Goal: Transaction & Acquisition: Purchase product/service

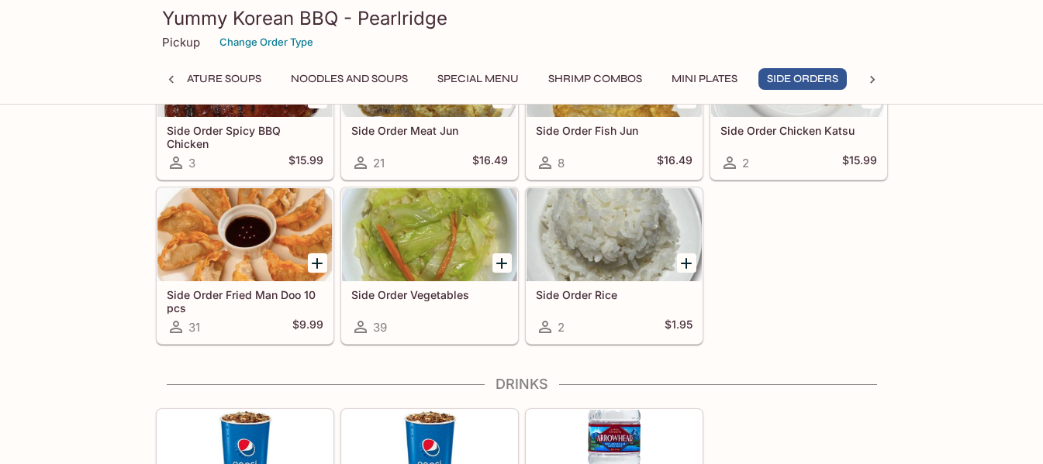
scroll to position [2714, 0]
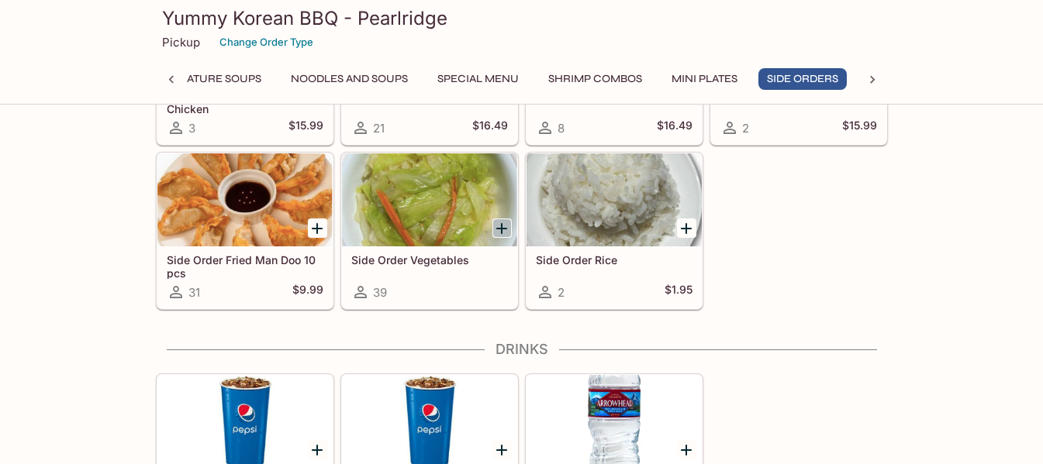
click at [506, 228] on icon "Add Side Order Vegetables" at bounding box center [501, 228] width 11 height 11
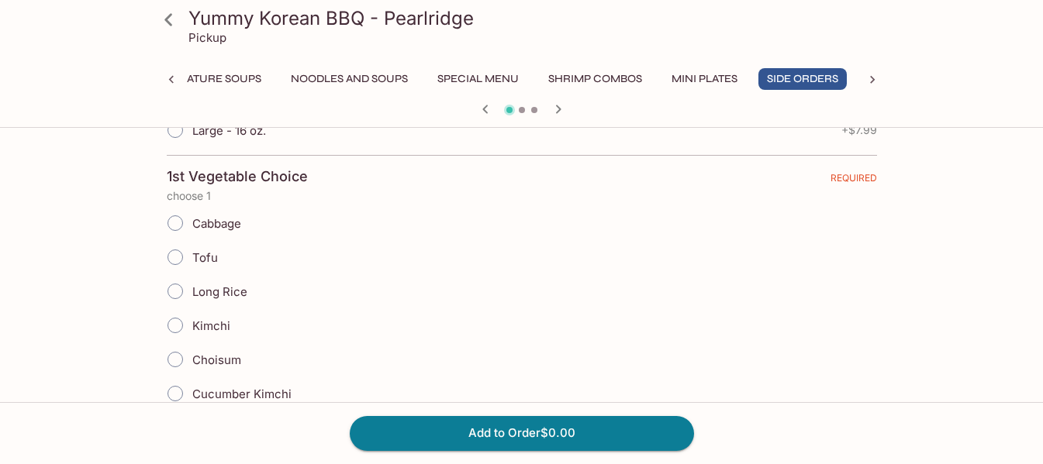
scroll to position [388, 0]
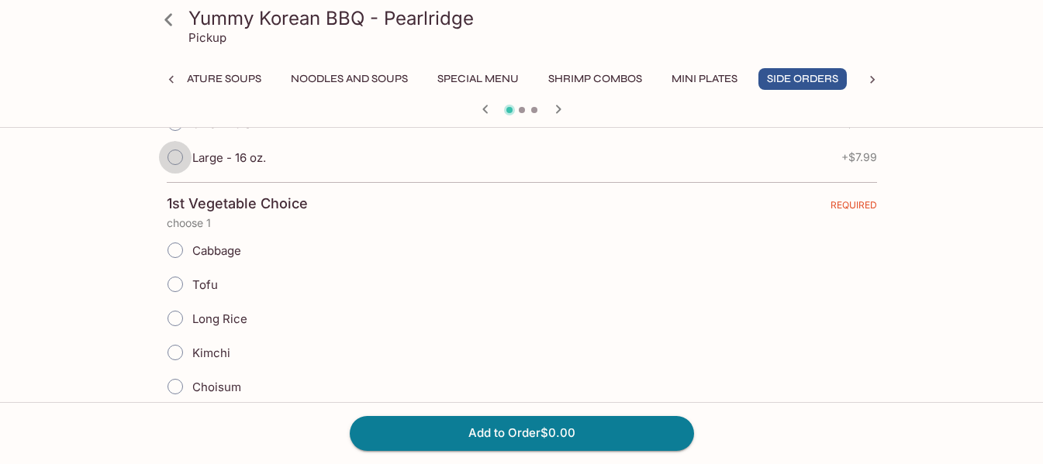
click at [178, 155] on input "Large - 16 oz." at bounding box center [175, 157] width 33 height 33
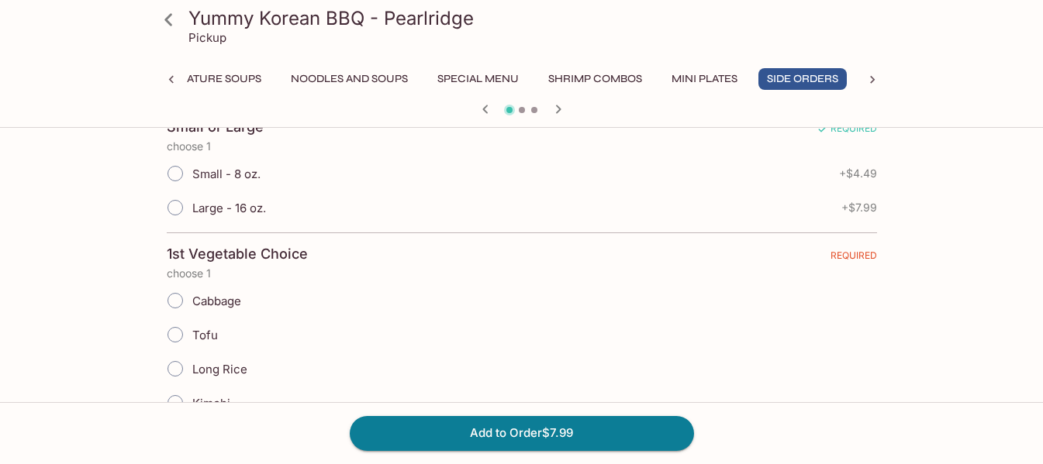
scroll to position [310, 0]
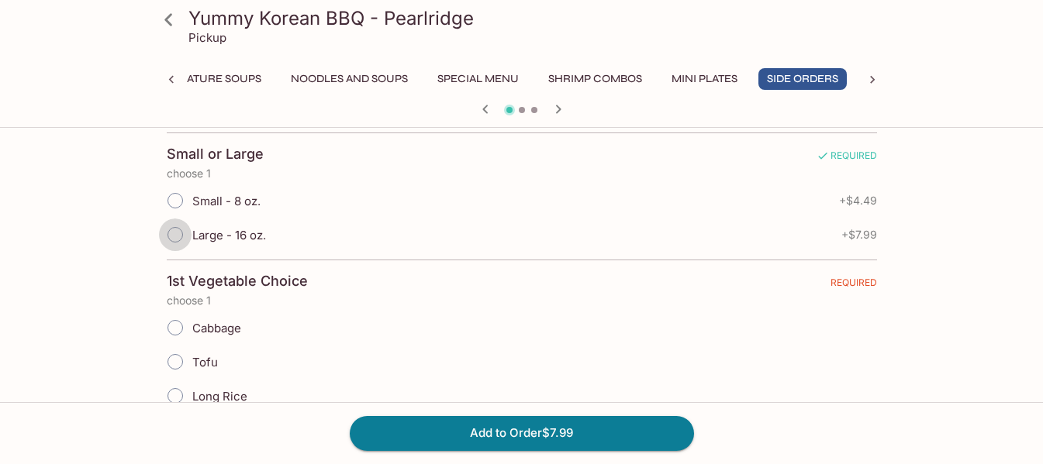
click at [179, 233] on input "Large - 16 oz." at bounding box center [175, 235] width 33 height 33
click at [176, 239] on input "Large - 16 oz." at bounding box center [175, 235] width 33 height 33
radio input "true"
click at [176, 239] on input "Large - 16 oz." at bounding box center [175, 235] width 33 height 33
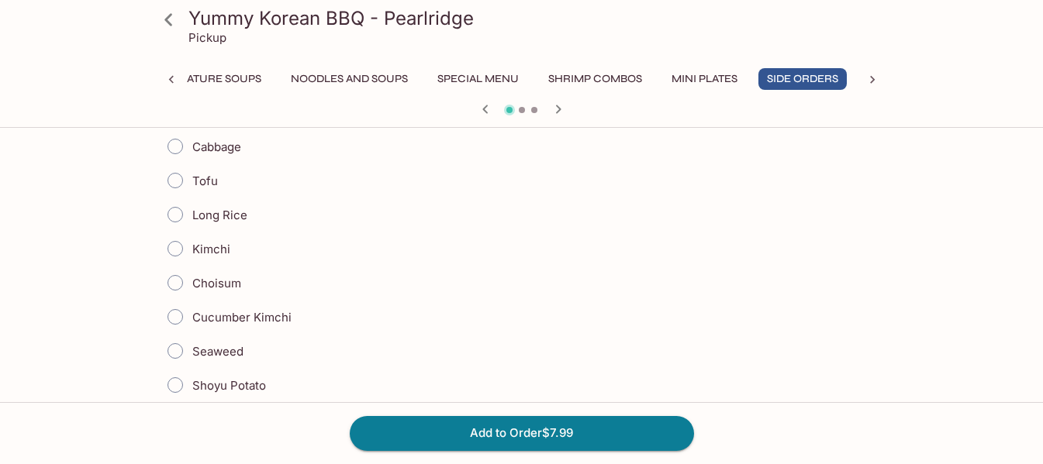
scroll to position [465, 0]
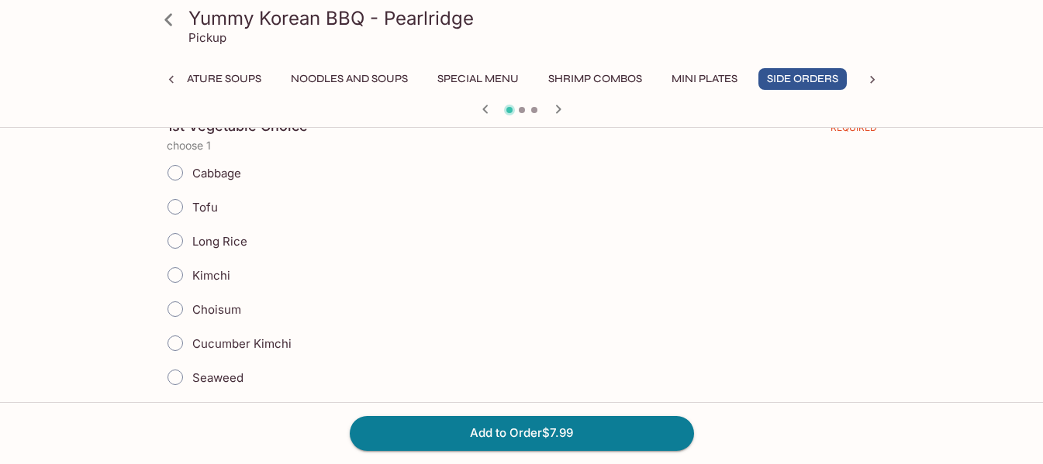
click at [174, 242] on input "Long Rice" at bounding box center [175, 241] width 33 height 33
radio input "true"
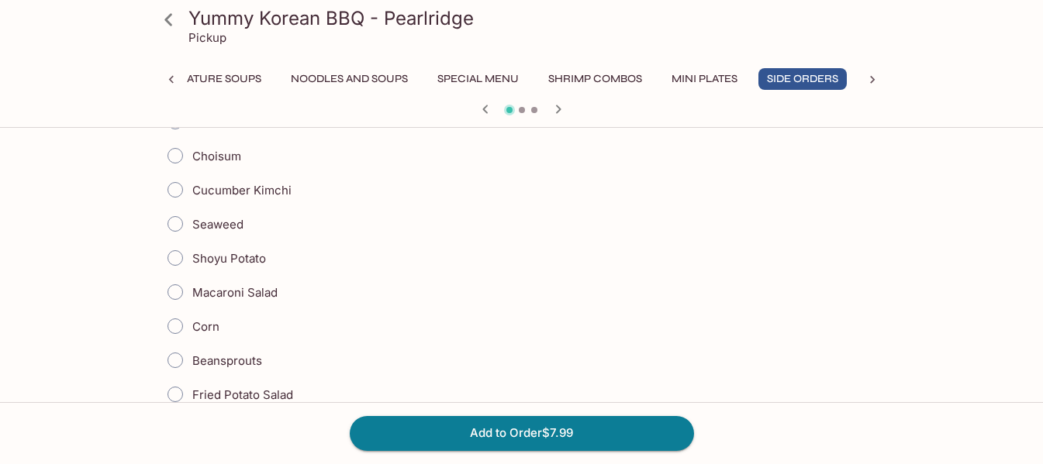
scroll to position [620, 0]
click at [169, 257] on input "Shoyu Potato" at bounding box center [175, 256] width 33 height 33
radio input "true"
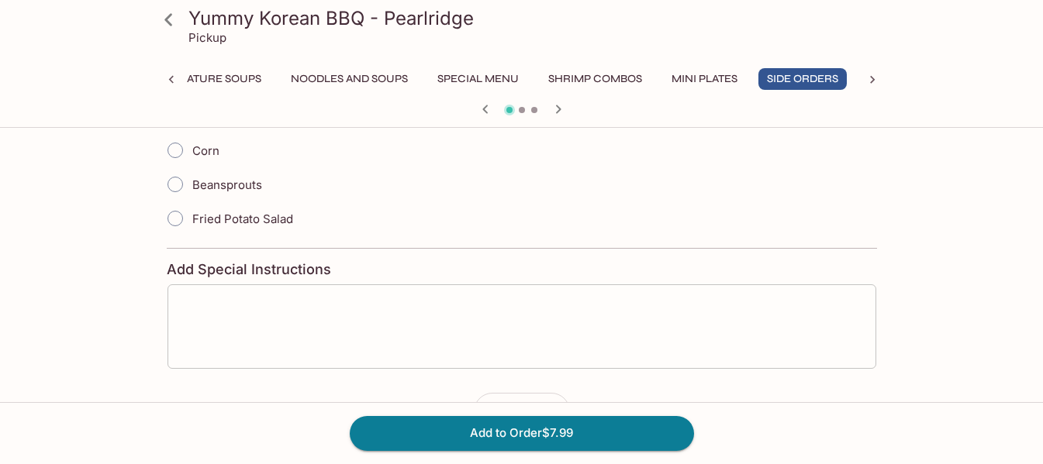
scroll to position [768, 0]
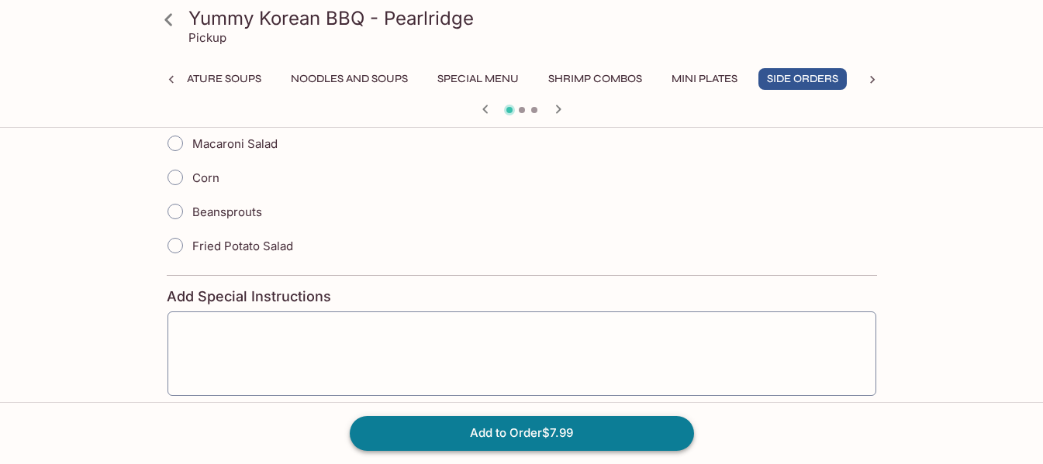
click at [497, 426] on button "Add to Order $7.99" at bounding box center [522, 433] width 344 height 34
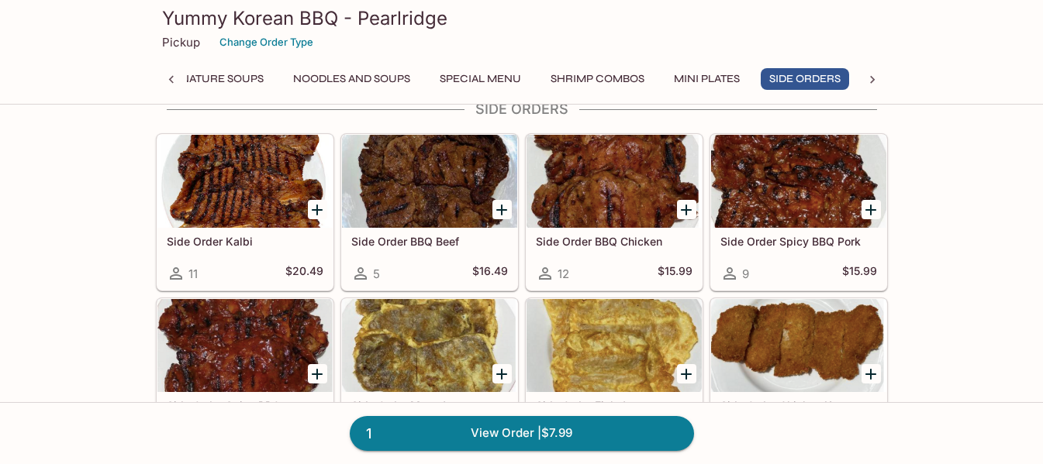
scroll to position [0, 272]
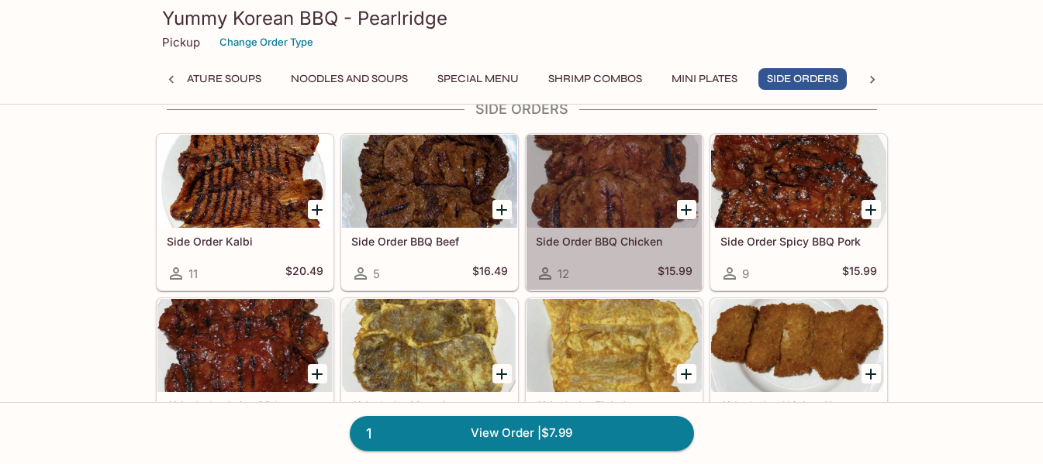
click at [619, 181] on div at bounding box center [613, 181] width 175 height 93
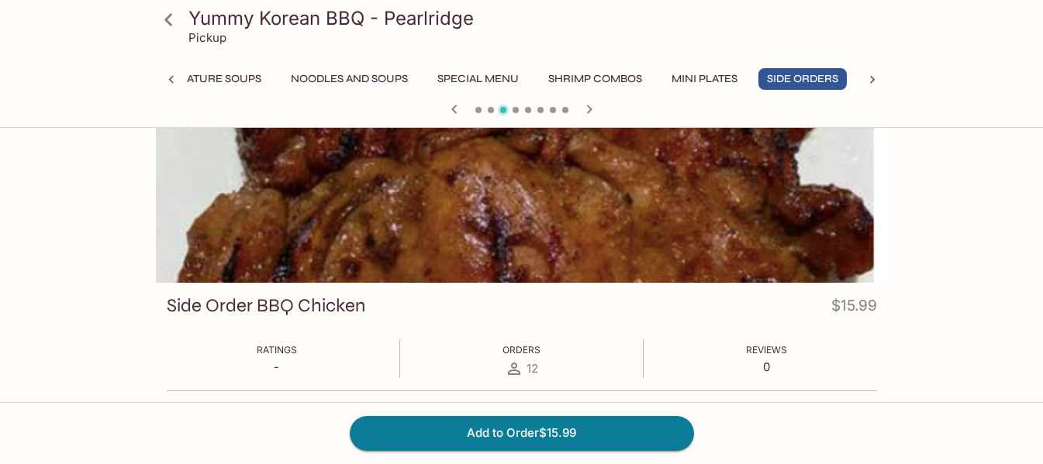
scroll to position [78, 0]
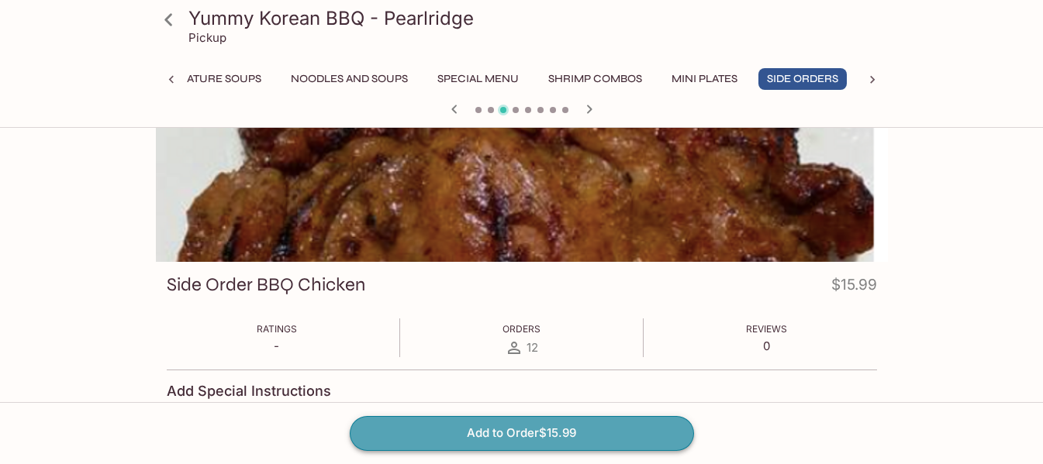
click at [539, 425] on button "Add to Order $15.99" at bounding box center [522, 433] width 344 height 34
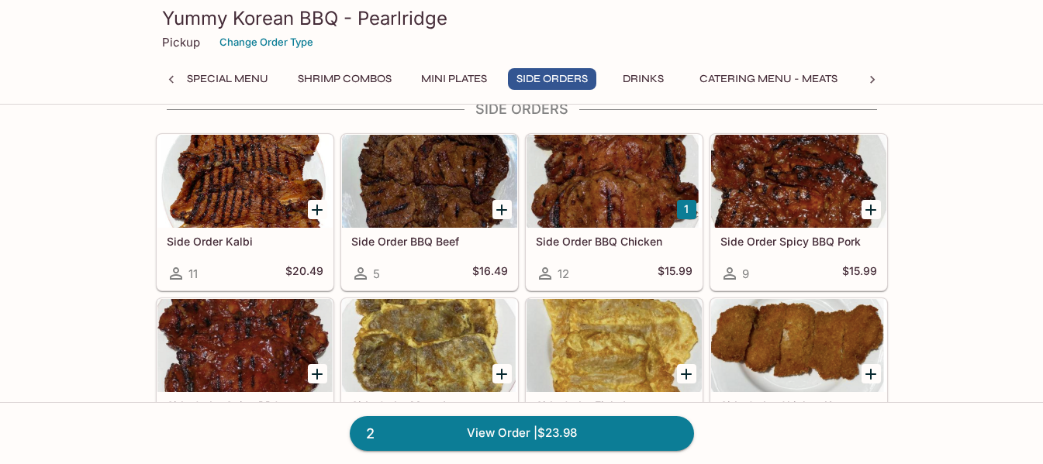
scroll to position [2326, 0]
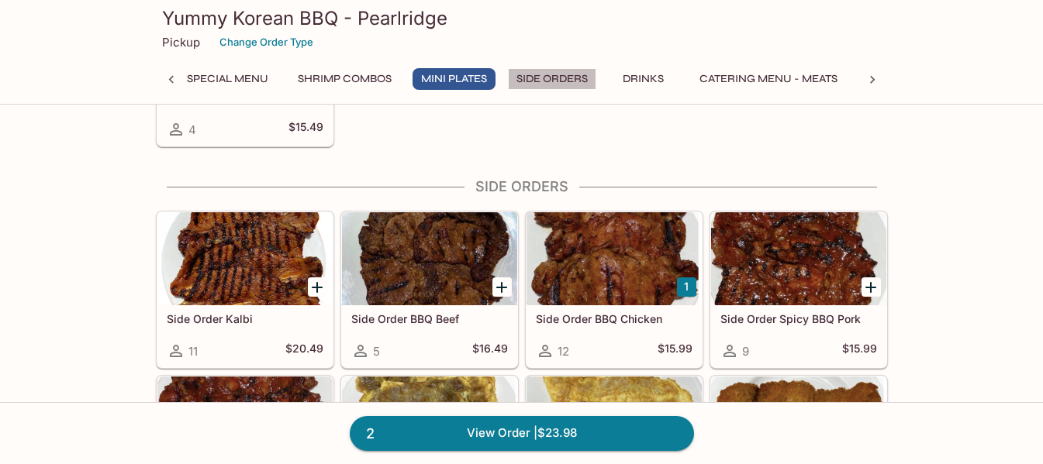
click at [565, 83] on button "Side Orders" at bounding box center [552, 79] width 88 height 22
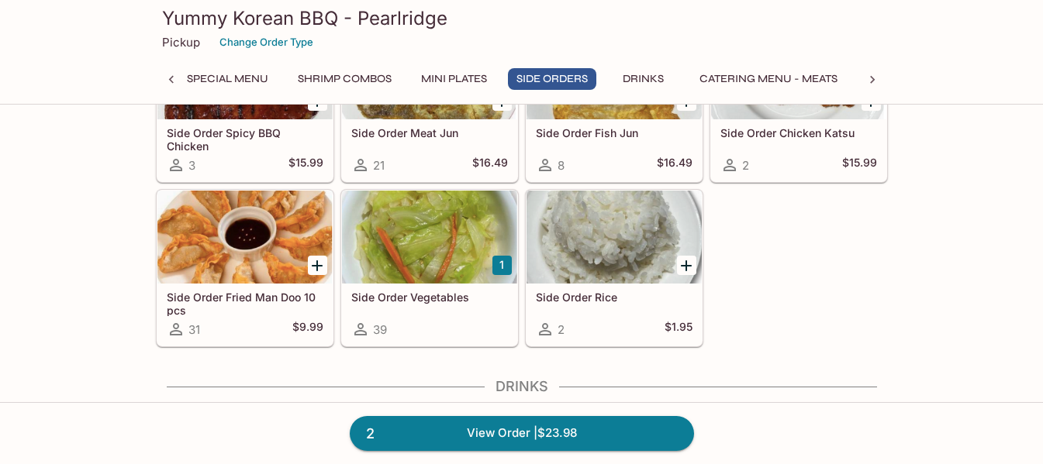
scroll to position [2683, 0]
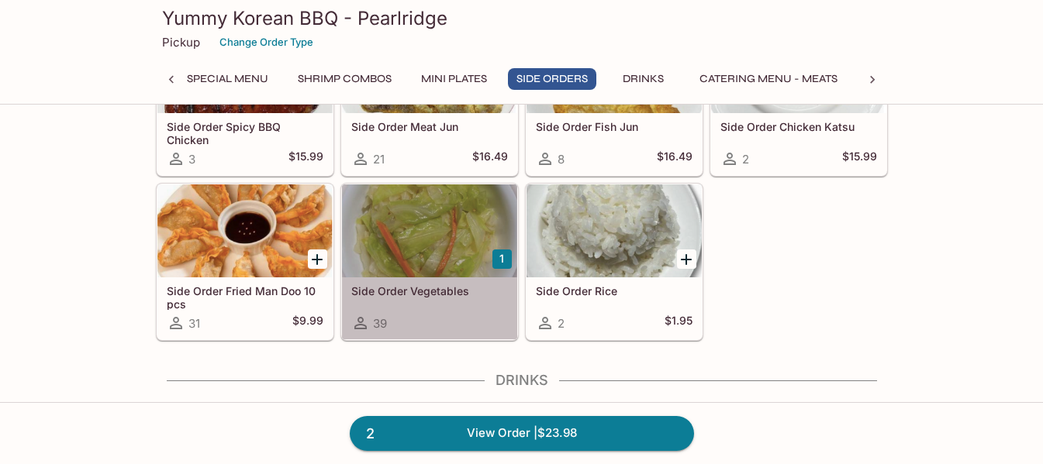
click at [467, 245] on div at bounding box center [429, 231] width 175 height 93
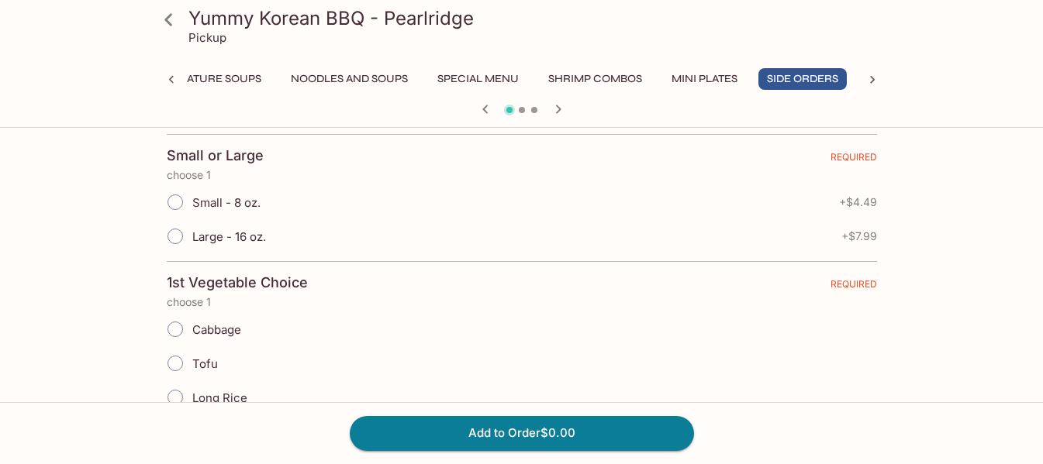
scroll to position [388, 0]
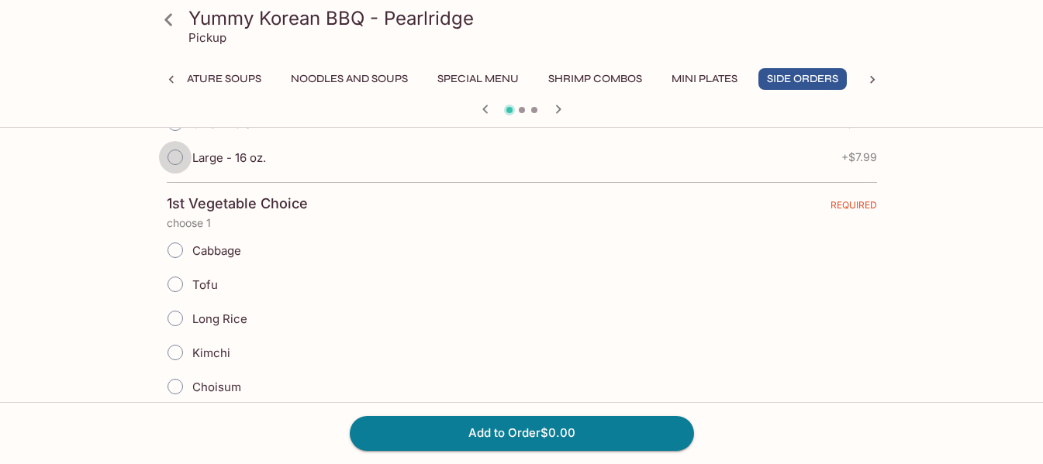
click at [181, 163] on input "Large - 16 oz." at bounding box center [175, 157] width 33 height 33
click at [174, 157] on input "Large - 16 oz." at bounding box center [175, 157] width 33 height 33
radio input "true"
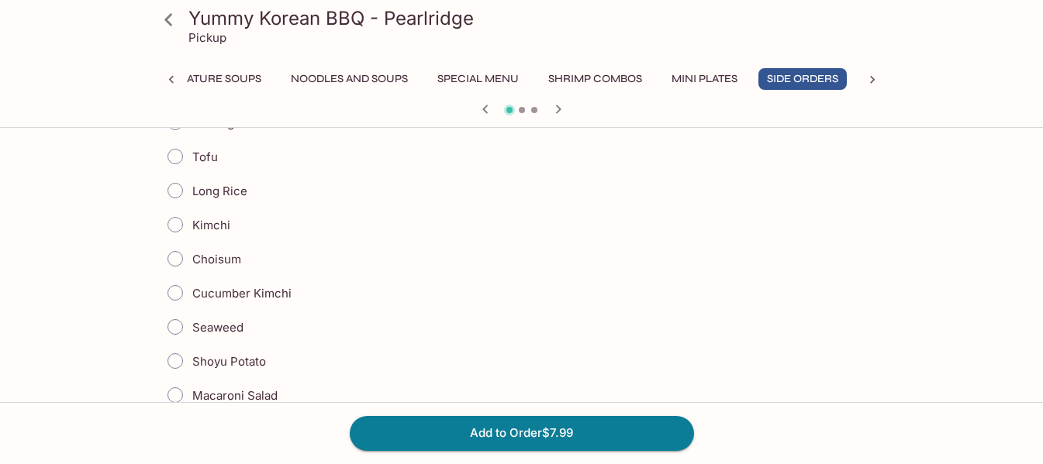
scroll to position [543, 0]
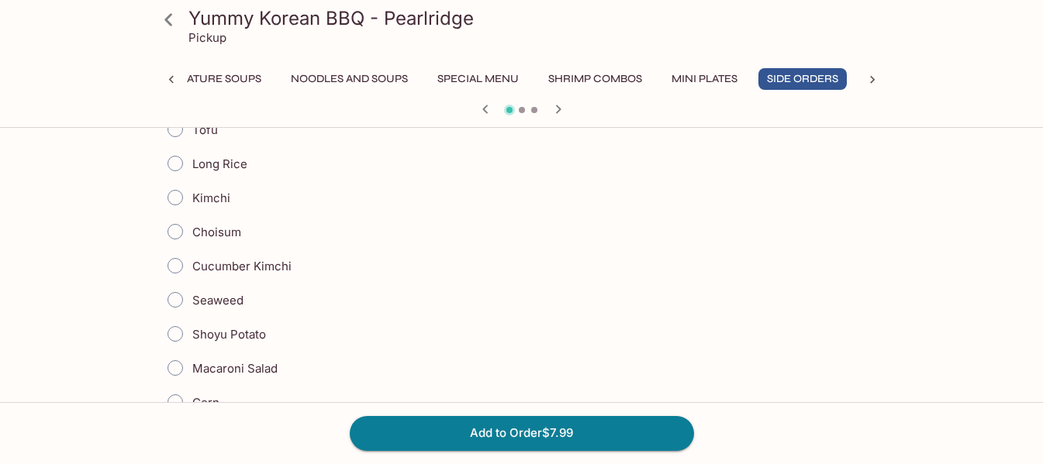
click at [175, 162] on input "Long Rice" at bounding box center [175, 163] width 33 height 33
radio input "true"
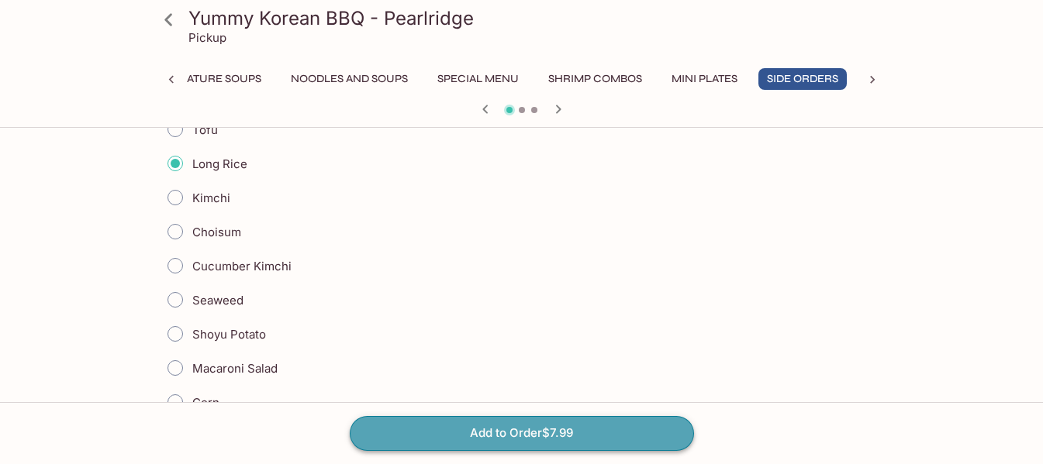
click at [513, 431] on button "Add to Order $7.99" at bounding box center [522, 433] width 344 height 34
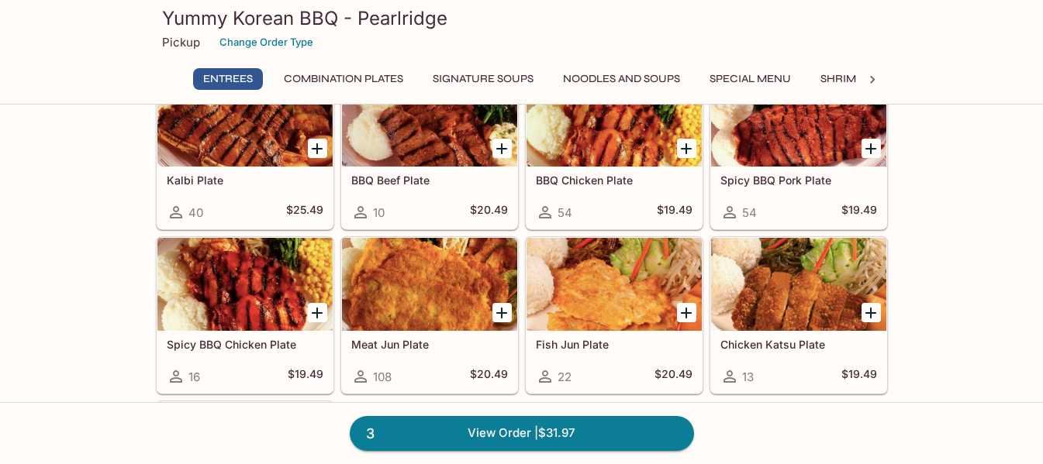
scroll to position [155, 0]
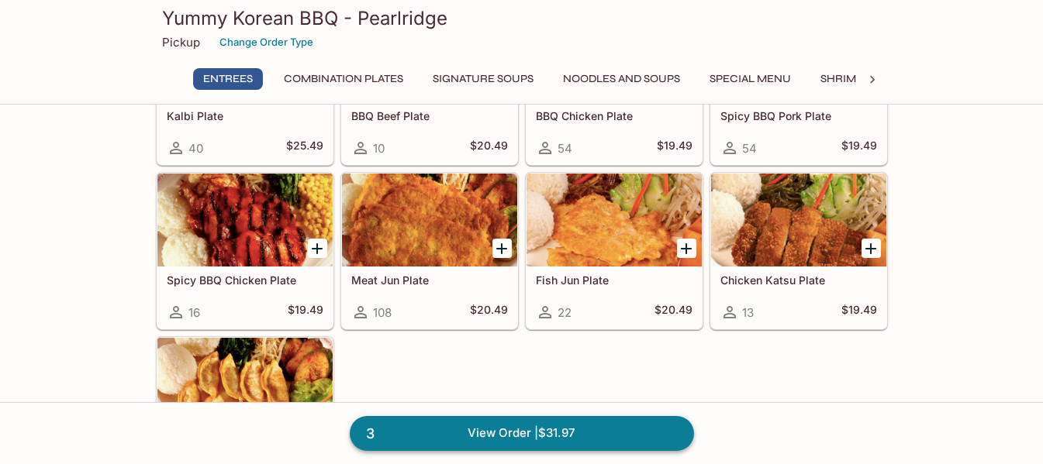
click at [626, 427] on link "3 View Order | $31.97" at bounding box center [522, 433] width 344 height 34
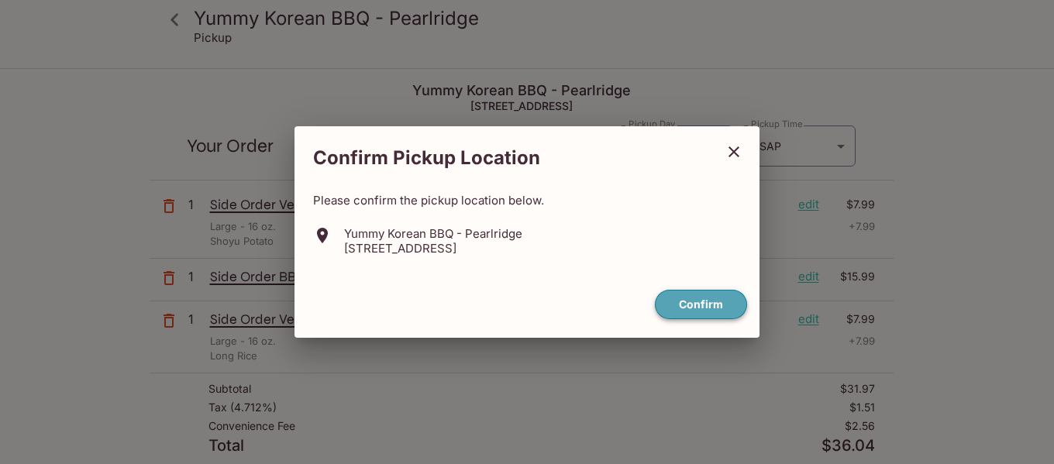
click at [688, 309] on button "Confirm" at bounding box center [701, 305] width 92 height 30
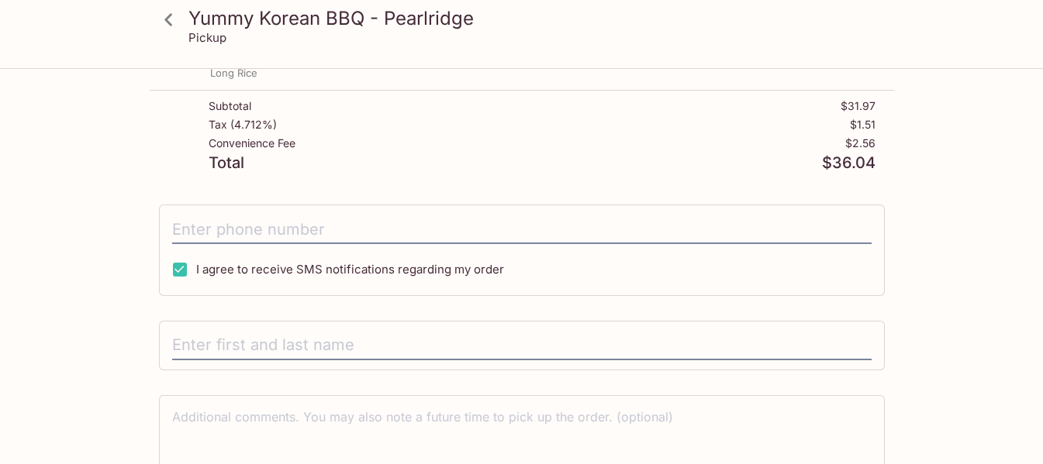
scroll to position [310, 0]
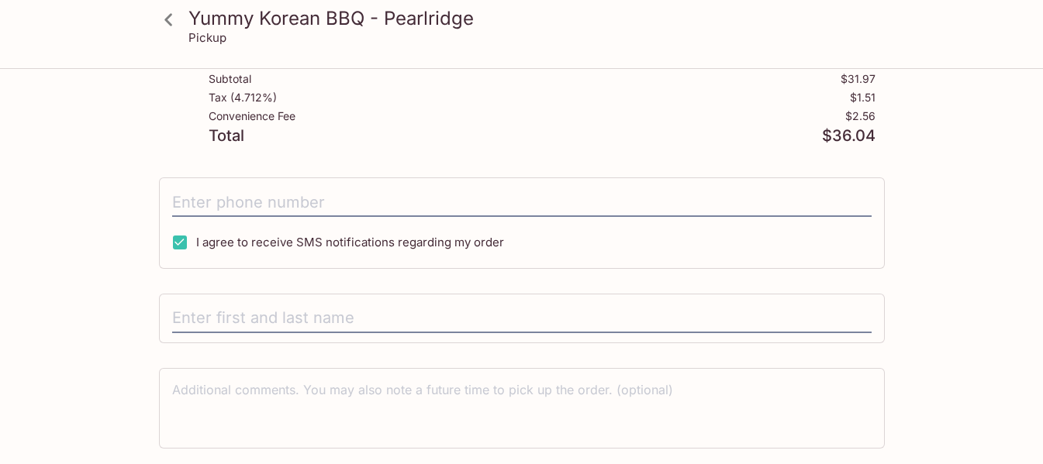
click at [176, 243] on input "I agree to receive SMS notifications regarding my order" at bounding box center [179, 242] width 31 height 31
checkbox input "false"
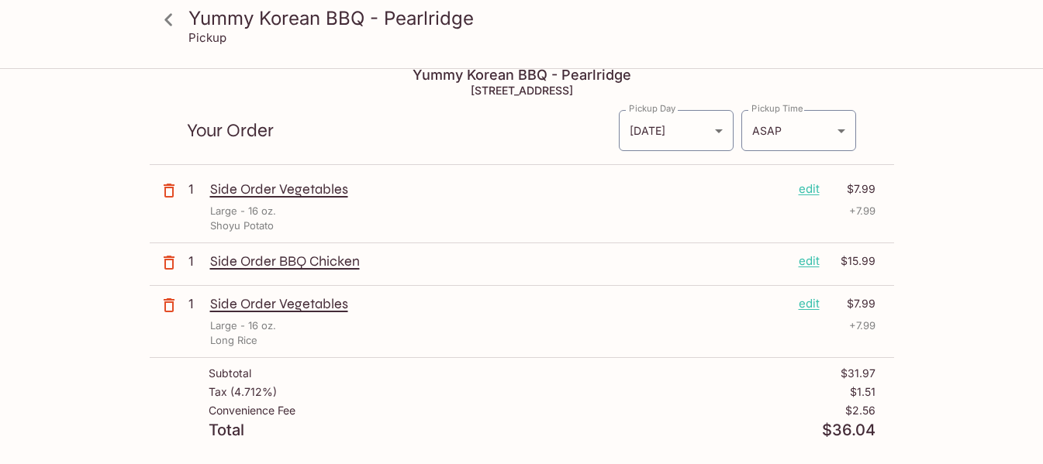
scroll to position [0, 0]
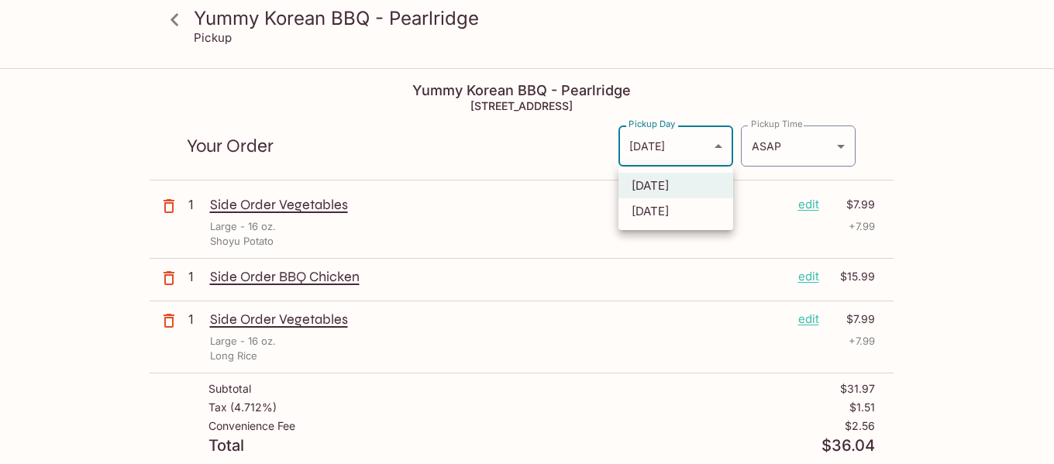
click at [721, 147] on body "Yummy Korean BBQ - Pearlridge Pickup Yummy Korean BBQ - Pearlridge 98-1005 Moan…" at bounding box center [527, 302] width 1054 height 464
click at [721, 147] on div at bounding box center [527, 232] width 1054 height 464
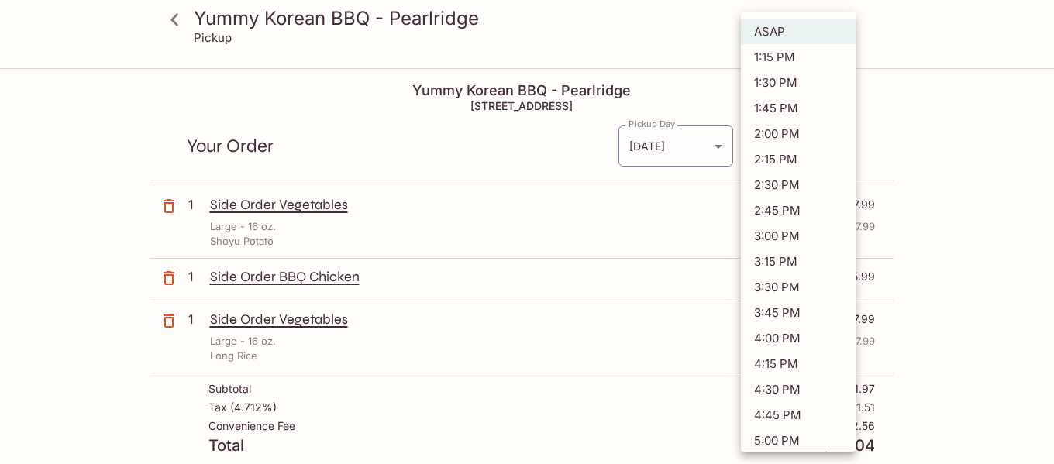
click at [840, 147] on body "Yummy Korean BBQ - Pearlridge Pickup Yummy Korean BBQ - Pearlridge 98-1005 Moan…" at bounding box center [527, 302] width 1054 height 464
click at [781, 106] on li "1:45 PM" at bounding box center [798, 108] width 115 height 26
type input "2025-09-04T23:45:19.000000Z"
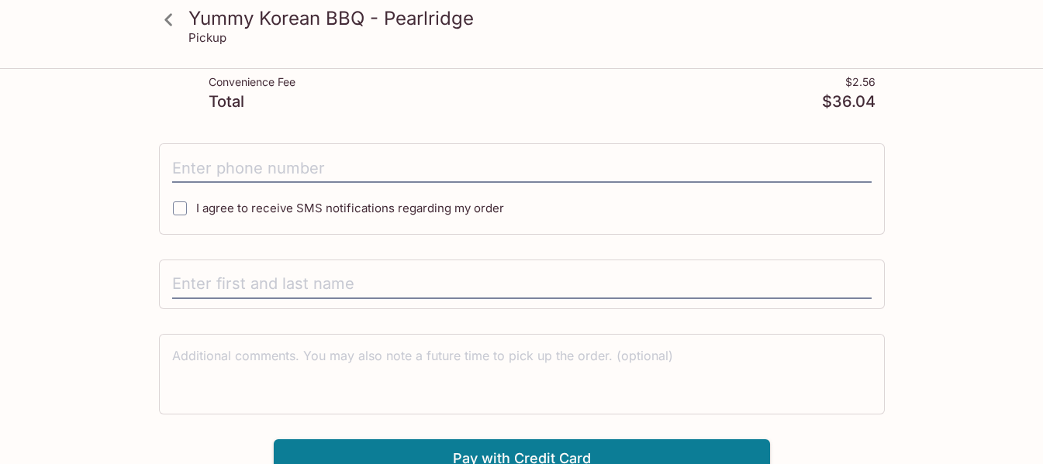
scroll to position [357, 0]
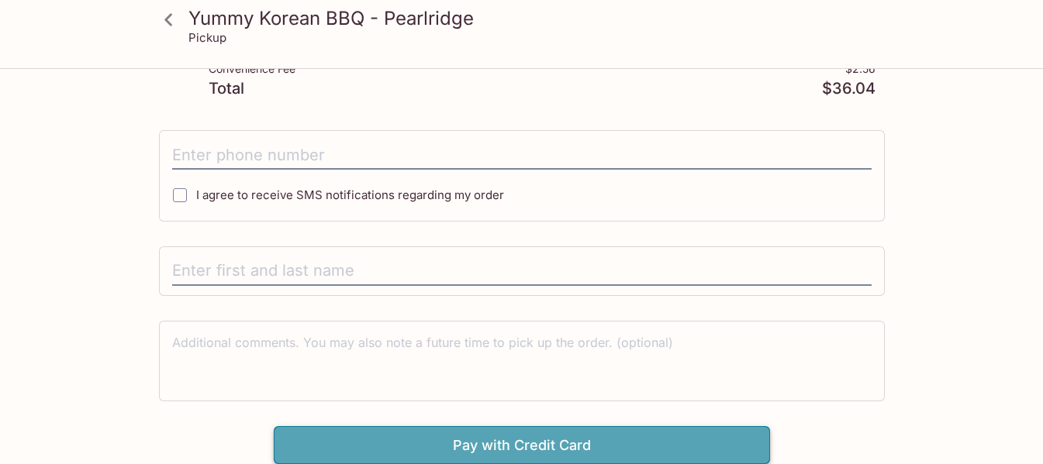
click at [591, 438] on button "Pay with Credit Card" at bounding box center [522, 445] width 496 height 39
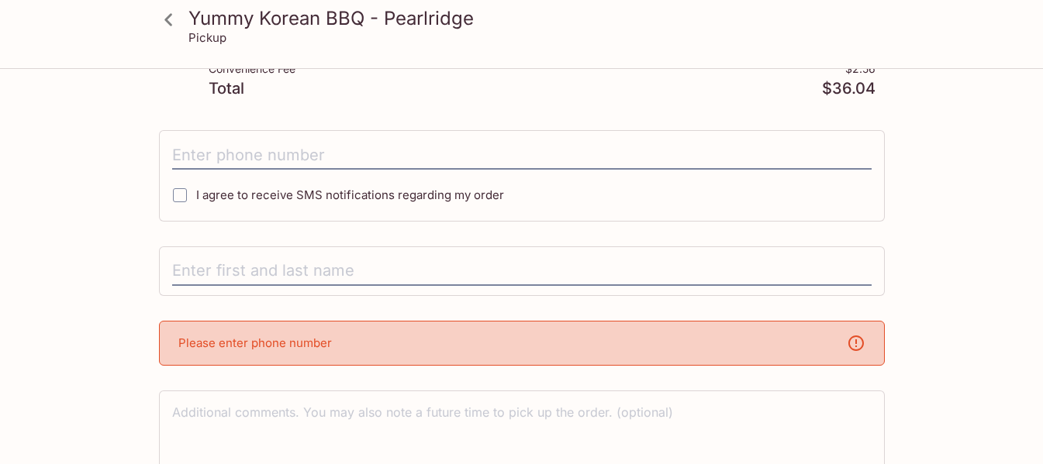
click at [578, 336] on div "Please enter phone number" at bounding box center [522, 343] width 726 height 45
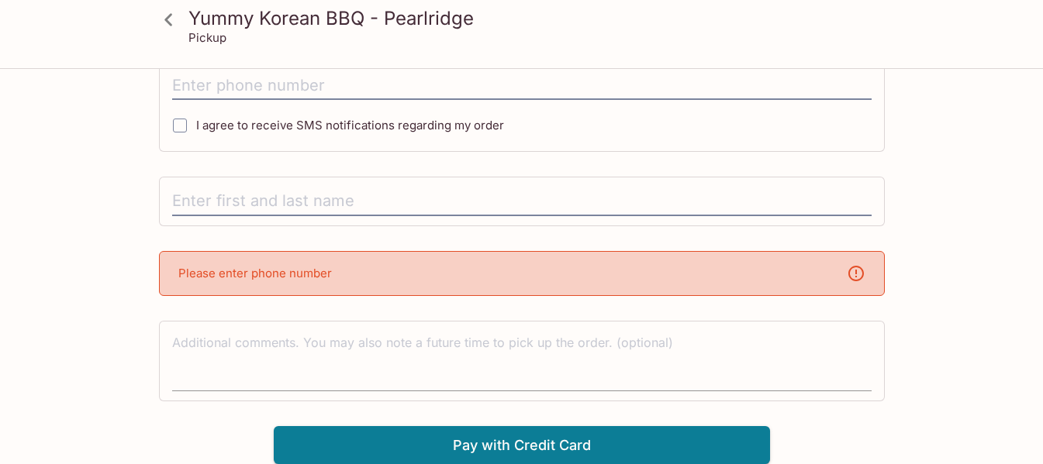
click at [649, 355] on textarea at bounding box center [521, 360] width 699 height 53
click at [561, 265] on div "Please enter phone number" at bounding box center [522, 273] width 726 height 45
click at [578, 274] on div "Please enter phone number" at bounding box center [522, 273] width 726 height 45
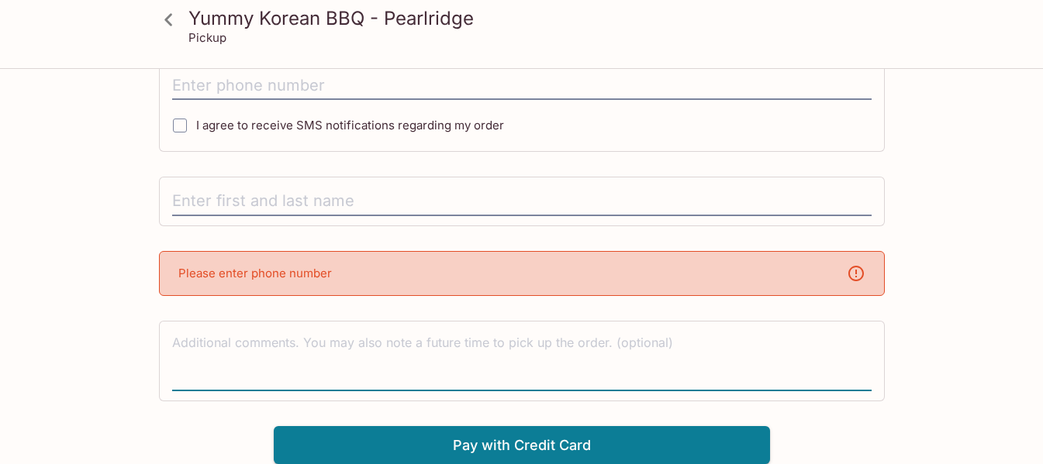
click at [532, 354] on textarea at bounding box center [521, 360] width 699 height 53
type textarea "8084860002"
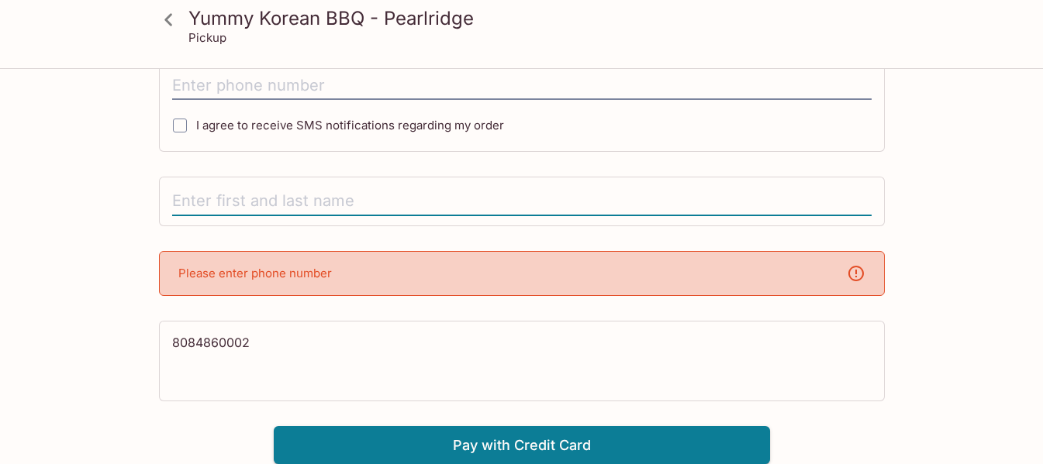
click at [491, 205] on input "text" at bounding box center [521, 201] width 699 height 29
click at [209, 201] on input "text" at bounding box center [521, 201] width 699 height 29
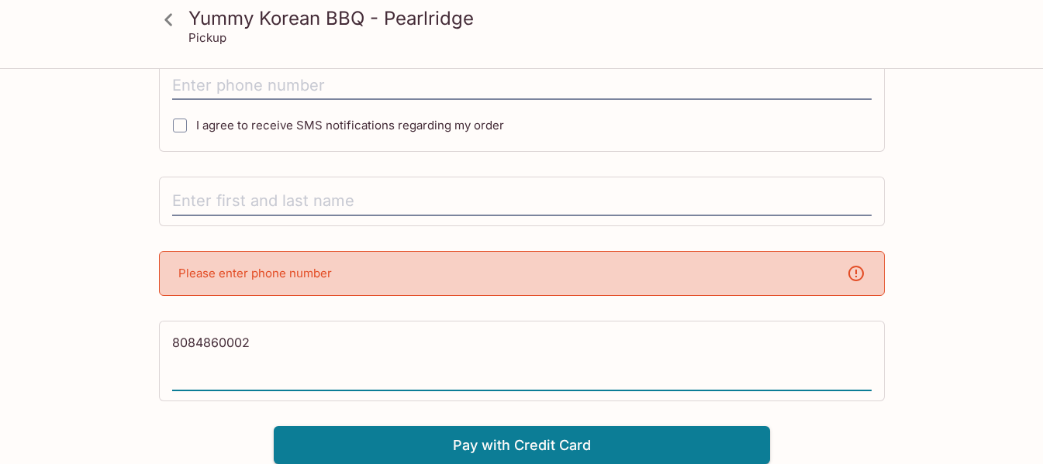
drag, startPoint x: 257, startPoint y: 339, endPoint x: 164, endPoint y: 332, distance: 94.1
click at [164, 333] on div "8084860002 x" at bounding box center [522, 361] width 726 height 81
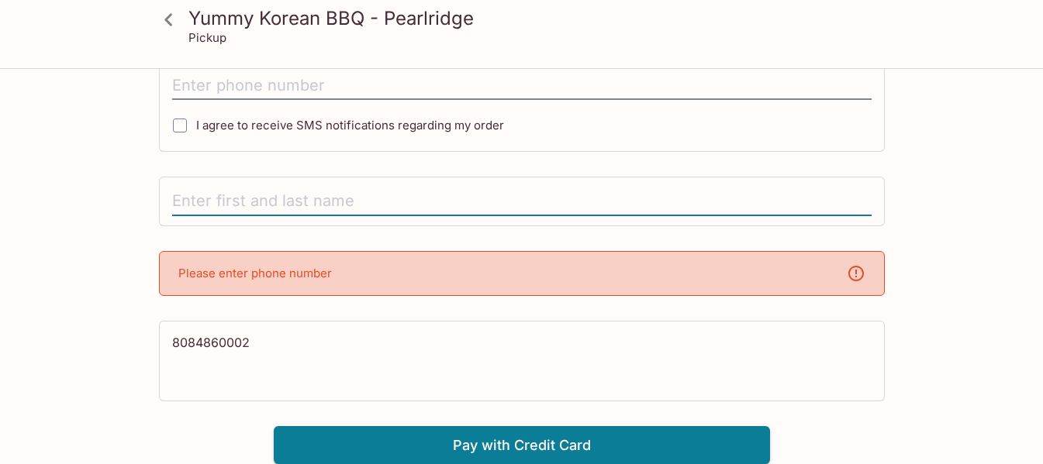
paste input "8084860002"
type input "8084860002"
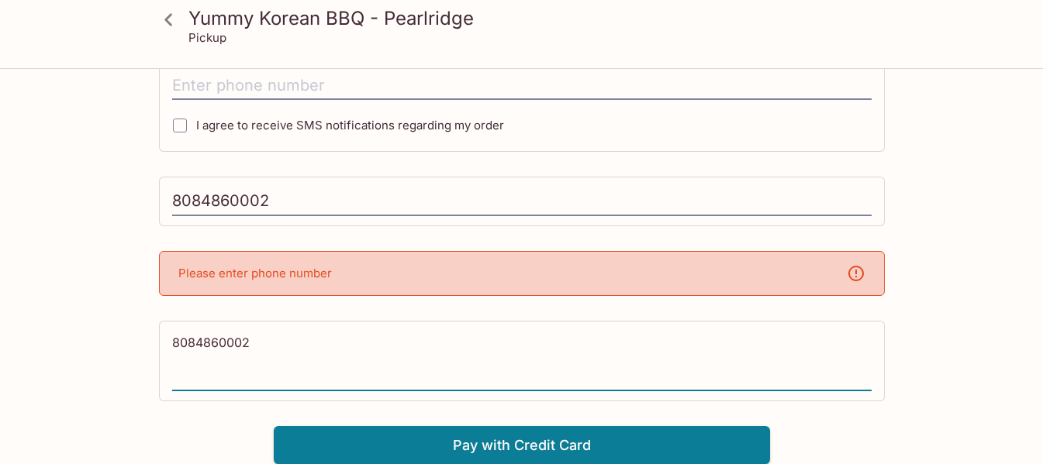
drag, startPoint x: 265, startPoint y: 341, endPoint x: 158, endPoint y: 316, distance: 110.0
click at [159, 316] on div "Yummy Korean BBQ - Pearlridge 98-1005 Moanalua Rd #622, Aiea, HI 96701 Your Ord…" at bounding box center [522, 54] width 744 height 822
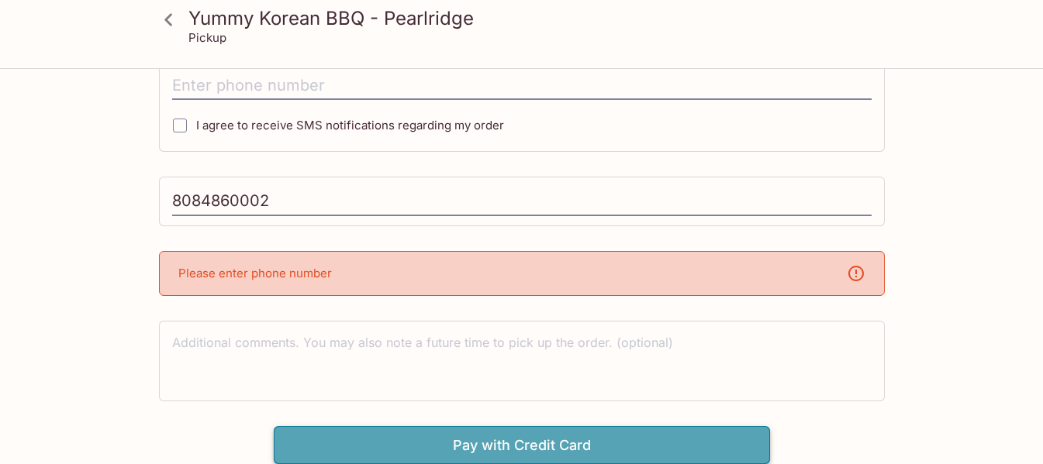
click at [494, 439] on button "Pay with Credit Card" at bounding box center [522, 445] width 496 height 39
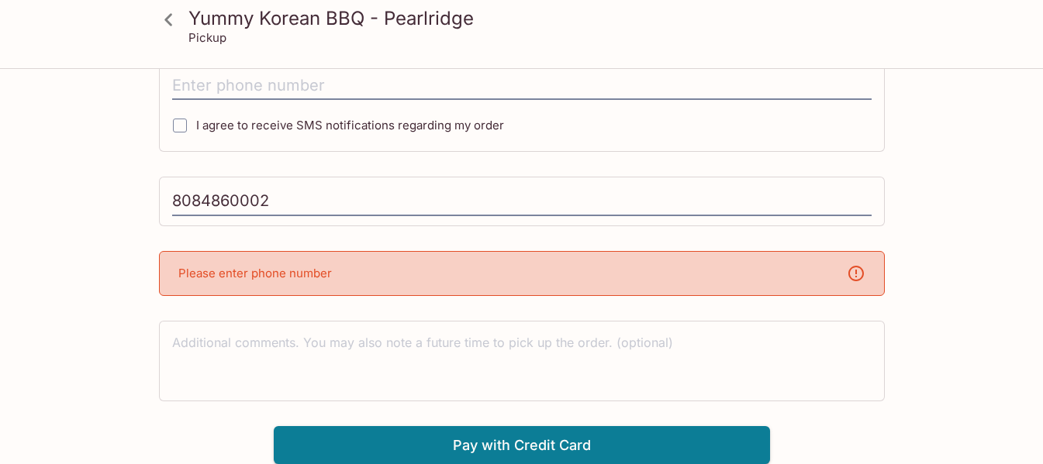
click at [400, 267] on div "Please enter phone number" at bounding box center [522, 273] width 726 height 45
click at [381, 277] on div "Please enter phone number" at bounding box center [522, 273] width 726 height 45
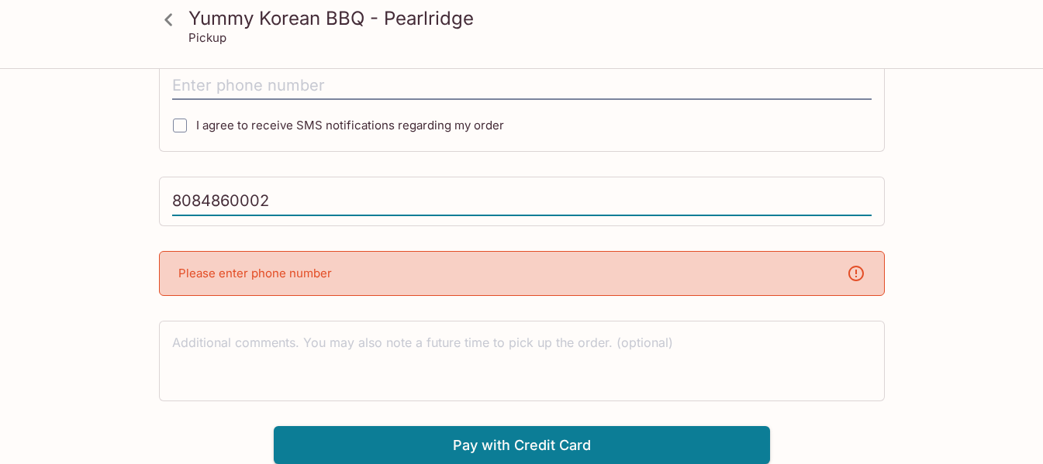
drag, startPoint x: 284, startPoint y: 197, endPoint x: 164, endPoint y: 191, distance: 119.5
click at [165, 191] on div "8084860002" at bounding box center [522, 202] width 726 height 50
drag, startPoint x: 268, startPoint y: 276, endPoint x: 578, endPoint y: 204, distance: 318.4
click at [578, 204] on input "8084860002" at bounding box center [521, 201] width 699 height 29
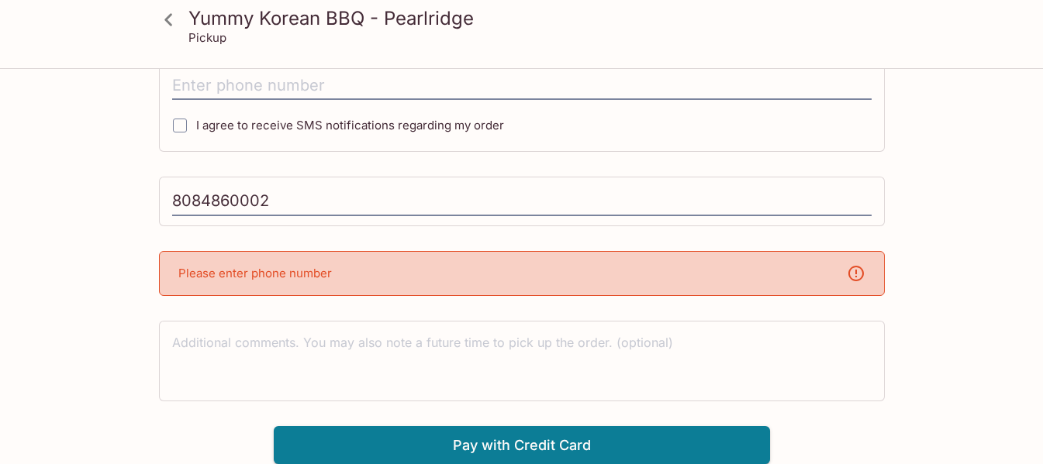
drag, startPoint x: 367, startPoint y: 258, endPoint x: 309, endPoint y: 226, distance: 66.9
click at [309, 226] on div "Yummy Korean BBQ - Pearlridge 98-1005 Moanalua Rd #622, Aiea, HI 96701 Your Ord…" at bounding box center [522, 54] width 744 height 822
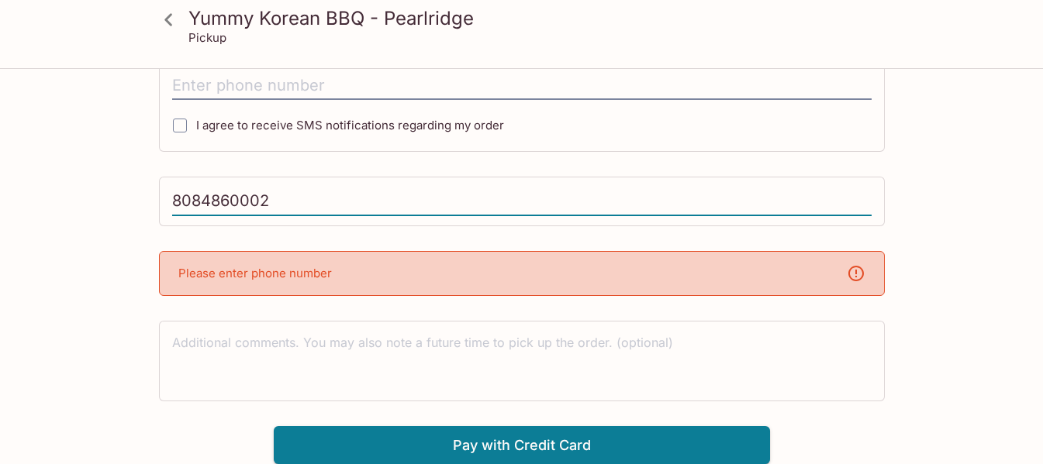
drag, startPoint x: 292, startPoint y: 201, endPoint x: 170, endPoint y: 182, distance: 123.9
click at [158, 171] on div "Yummy Korean BBQ - Pearlridge 98-1005 Moanalua Rd #622, Aiea, HI 96701 Your Ord…" at bounding box center [522, 54] width 744 height 822
click at [179, 123] on input "I agree to receive SMS notifications regarding my order" at bounding box center [179, 125] width 31 height 31
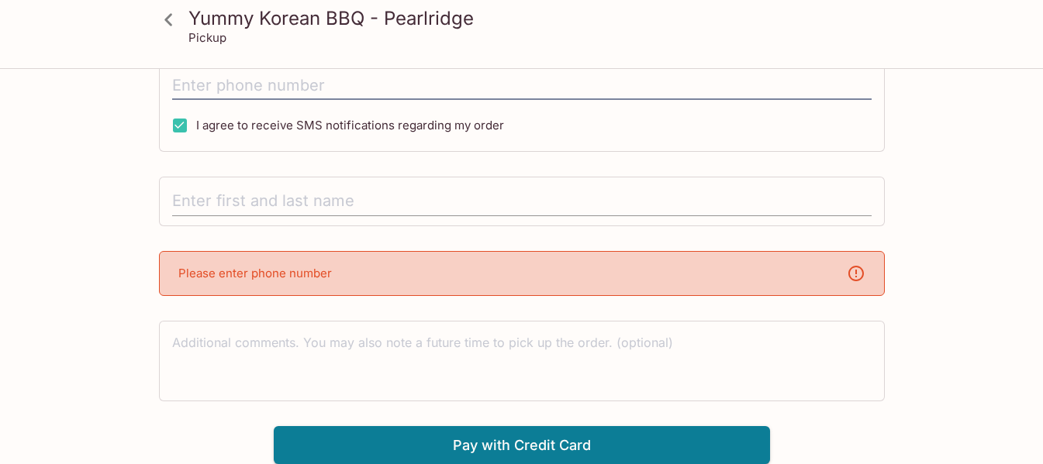
click at [441, 202] on input "text" at bounding box center [521, 201] width 699 height 29
click at [457, 276] on div "Please enter phone number" at bounding box center [522, 273] width 726 height 45
click at [855, 276] on icon at bounding box center [856, 274] width 16 height 16
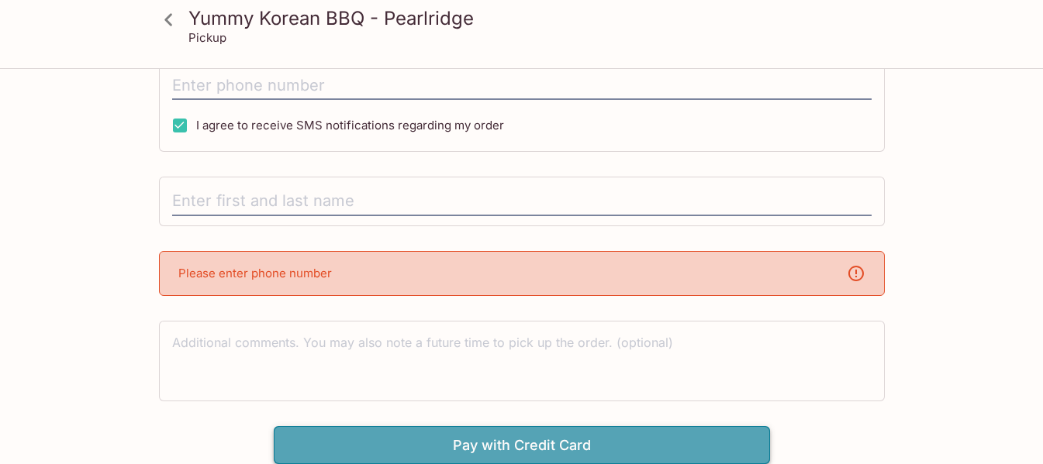
click at [613, 431] on button "Pay with Credit Card" at bounding box center [522, 445] width 496 height 39
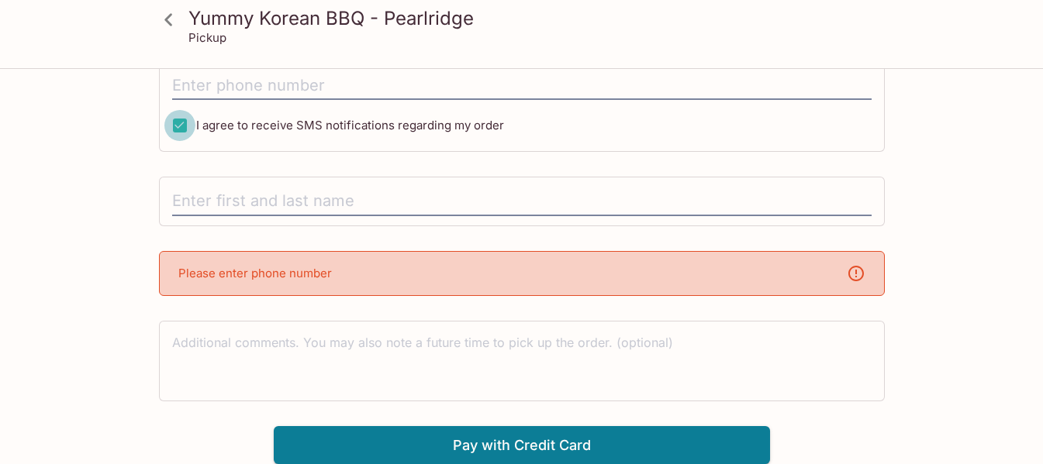
click at [184, 123] on input "I agree to receive SMS notifications regarding my order" at bounding box center [179, 125] width 31 height 31
checkbox input "false"
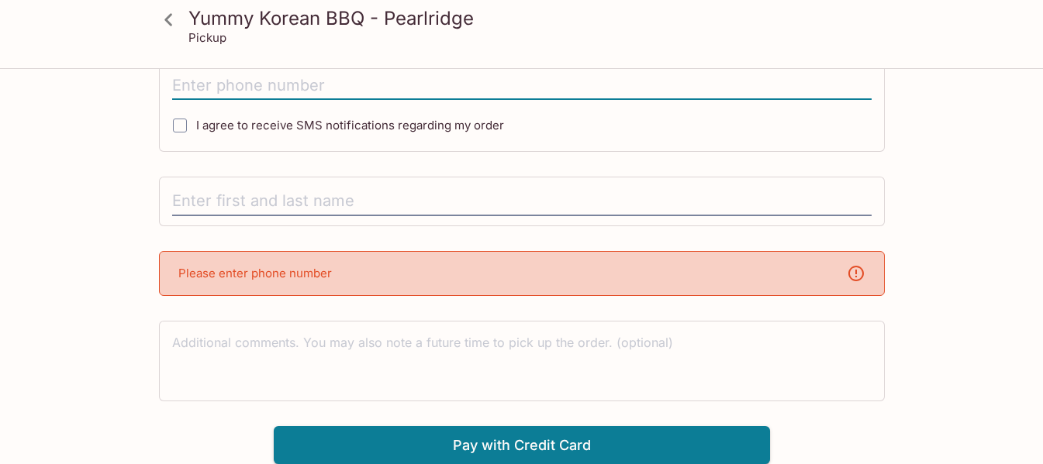
click at [315, 82] on input "tel" at bounding box center [521, 85] width 699 height 29
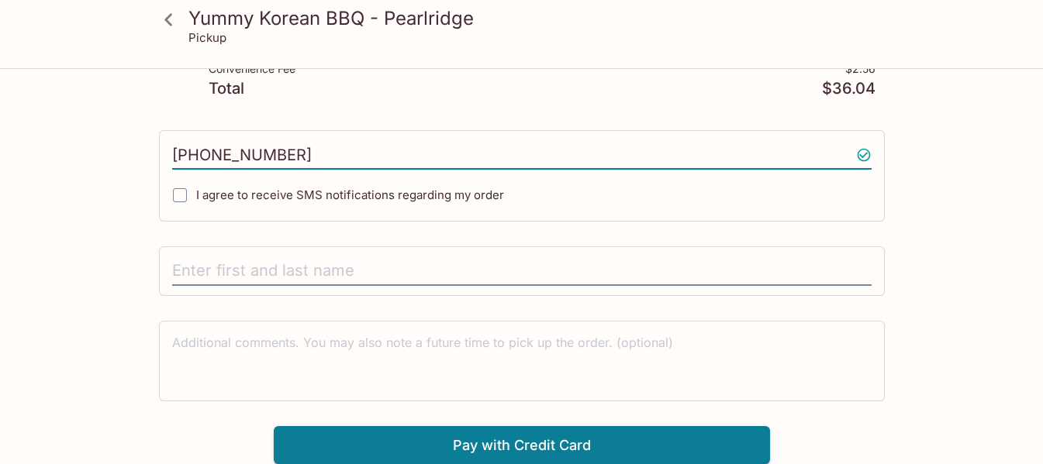
type input "8084860002"
click at [616, 440] on button "Pay with Credit Card" at bounding box center [522, 445] width 496 height 39
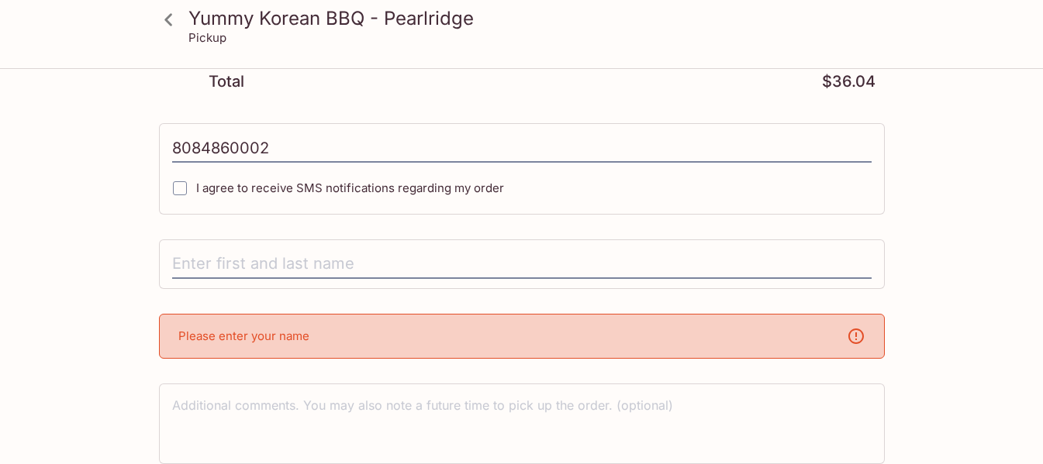
scroll to position [272, 0]
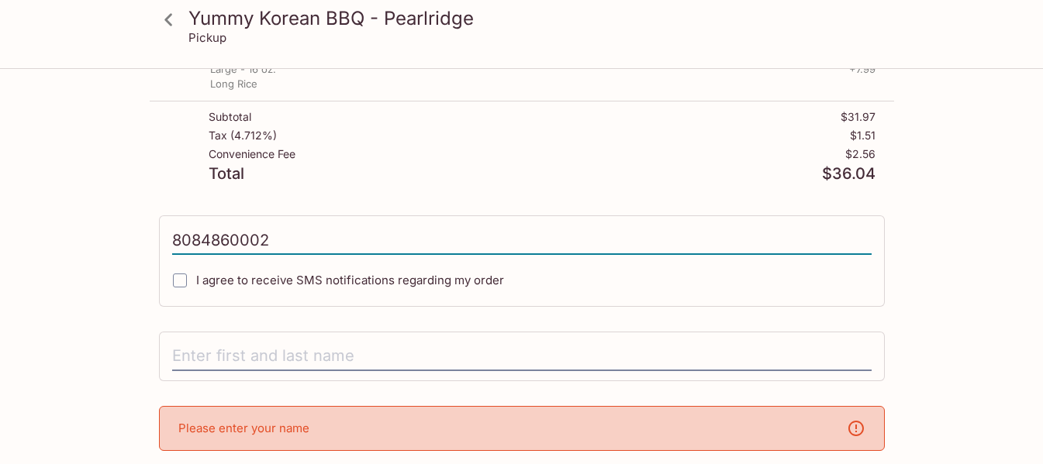
click at [498, 236] on input "8084860002" at bounding box center [521, 240] width 699 height 29
click at [498, 235] on input "8084860002" at bounding box center [521, 240] width 699 height 29
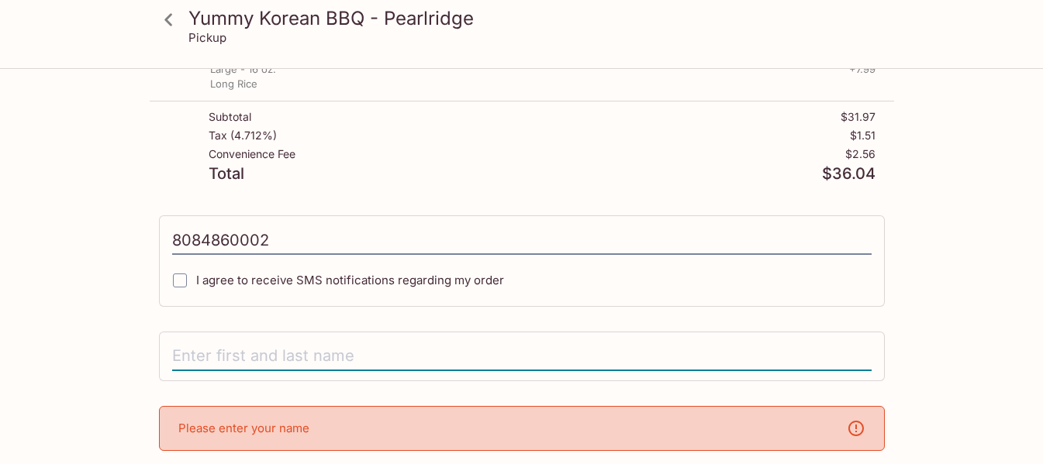
click at [453, 353] on input "text" at bounding box center [521, 356] width 699 height 29
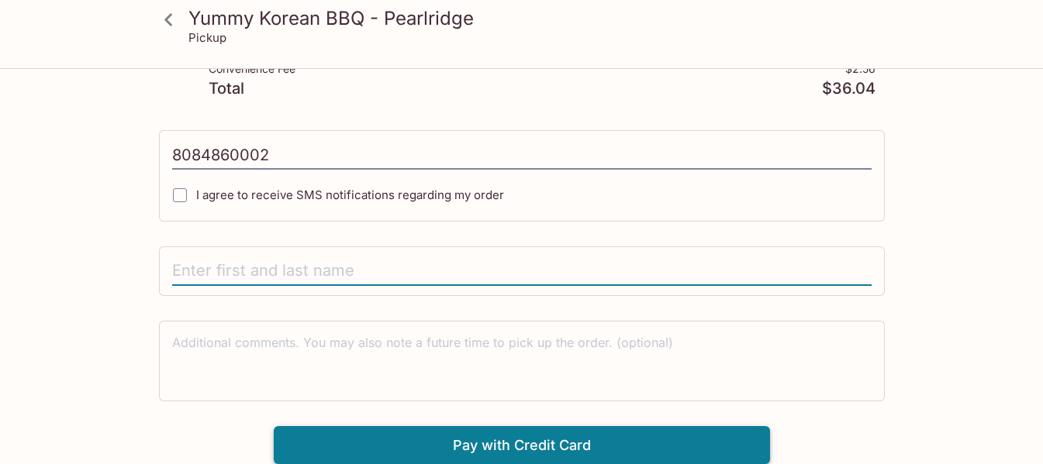
scroll to position [357, 0]
type input "LAWRENCE YARA"
click at [505, 435] on button "Pay with Credit Card" at bounding box center [522, 445] width 496 height 39
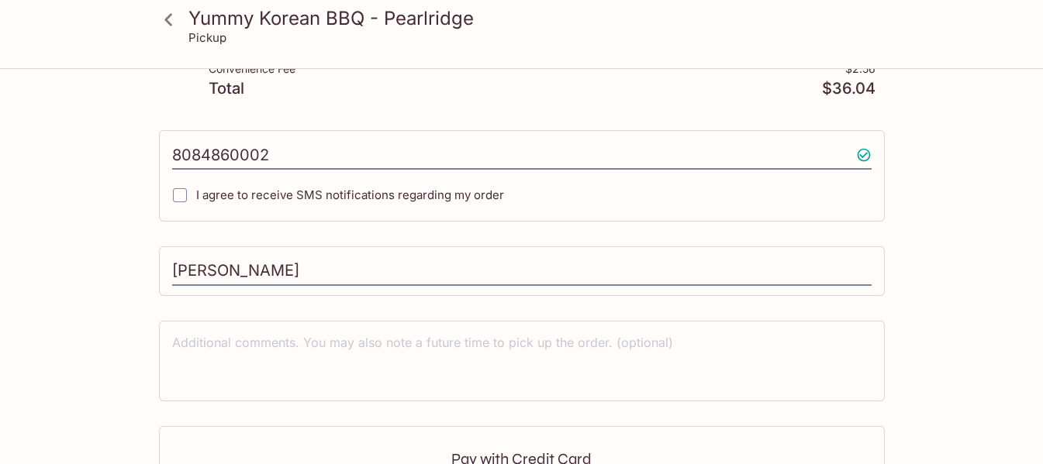
type input "(808) 486-0002"
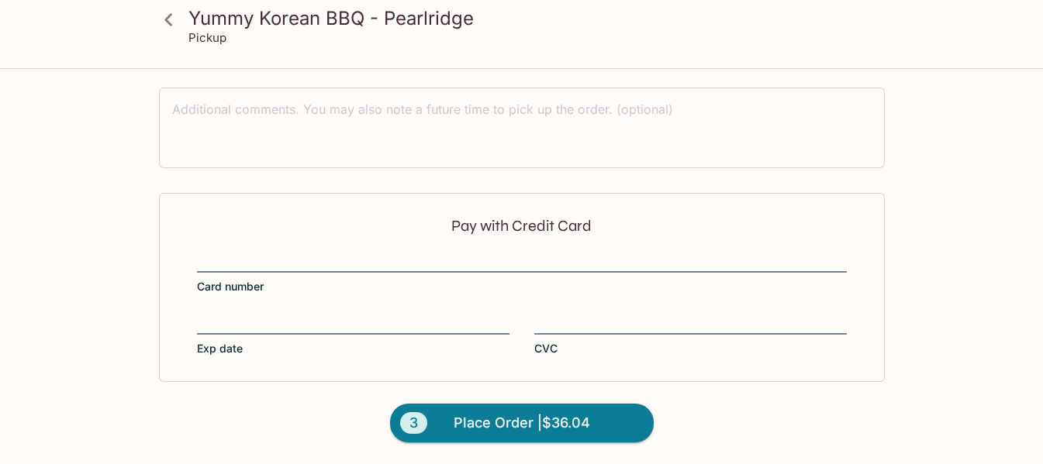
click at [368, 252] on div at bounding box center [522, 263] width 650 height 22
click at [368, 253] on input "Card number" at bounding box center [522, 253] width 650 height 1
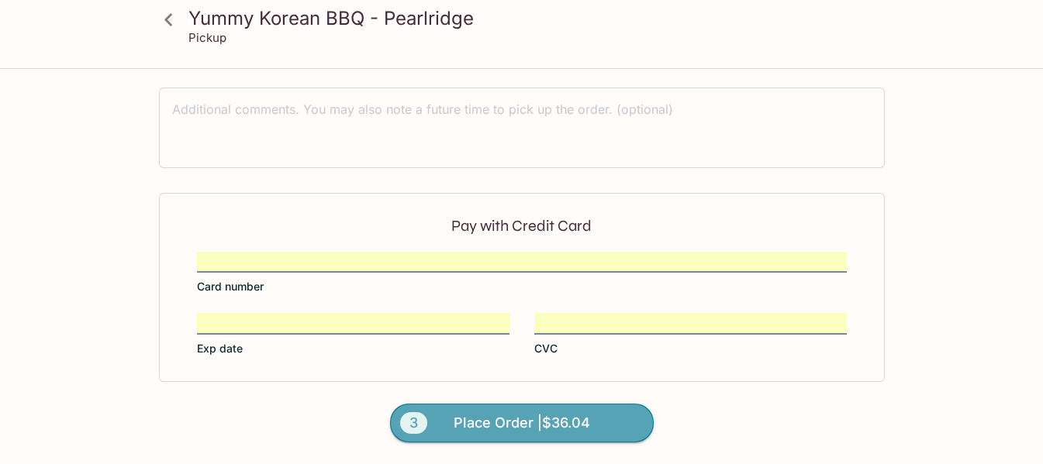
click at [527, 414] on span "Place Order | $36.04" at bounding box center [522, 423] width 136 height 25
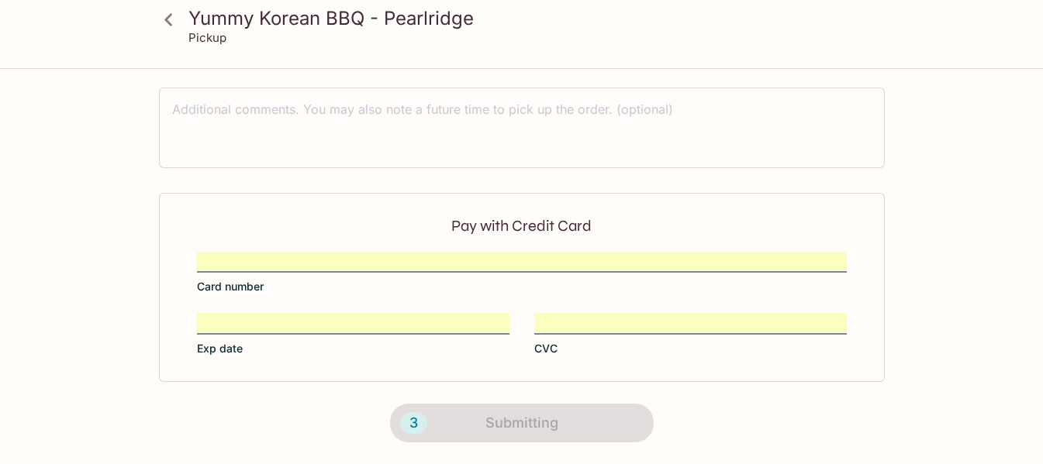
scroll to position [391, 0]
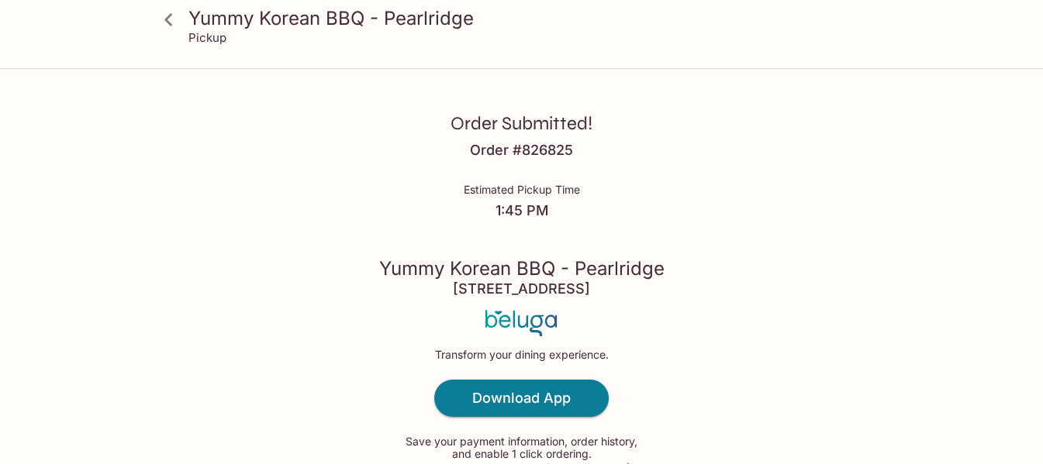
scroll to position [105, 0]
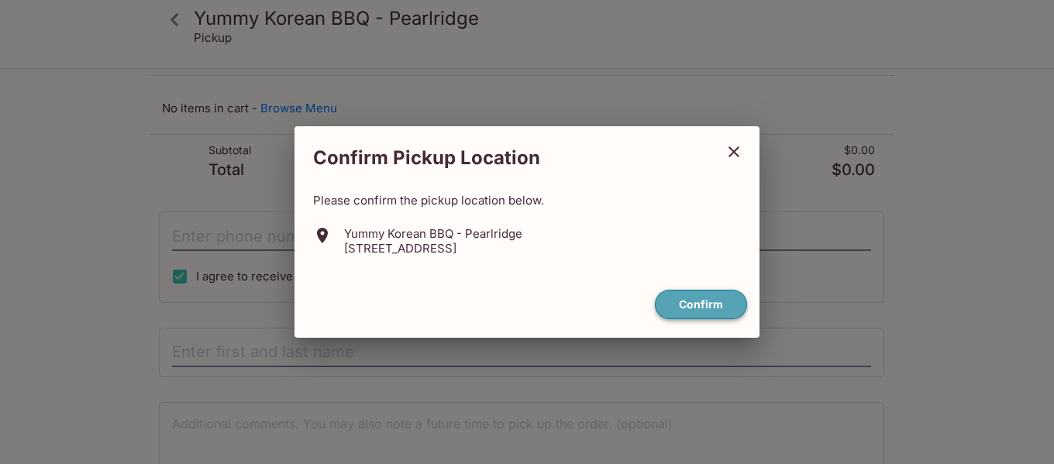
click at [700, 304] on button "Confirm" at bounding box center [701, 305] width 92 height 30
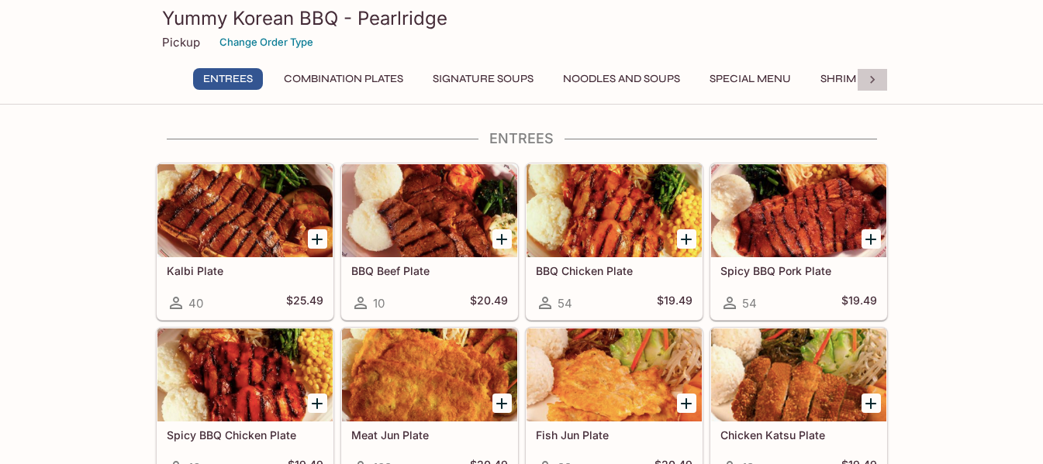
click at [873, 79] on icon at bounding box center [872, 80] width 5 height 8
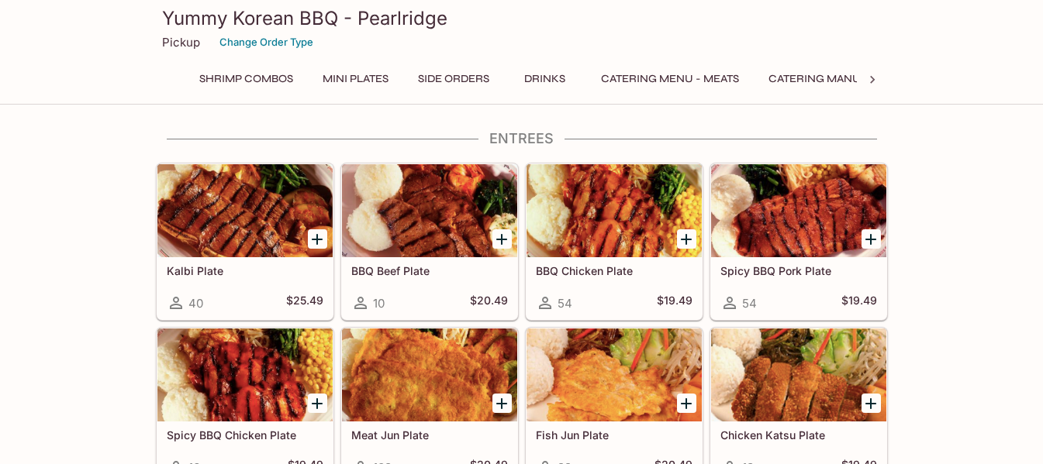
scroll to position [0, 665]
click at [873, 80] on icon at bounding box center [872, 80] width 5 height 8
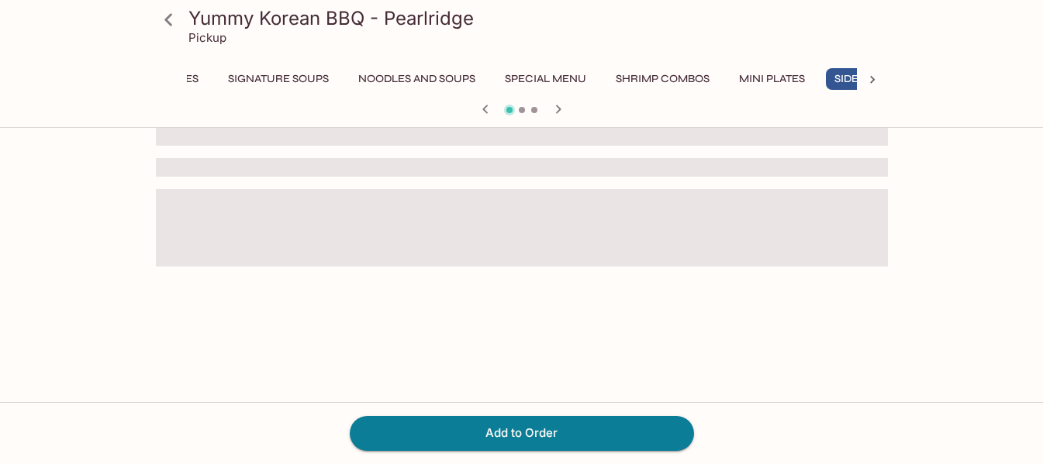
scroll to position [0, 272]
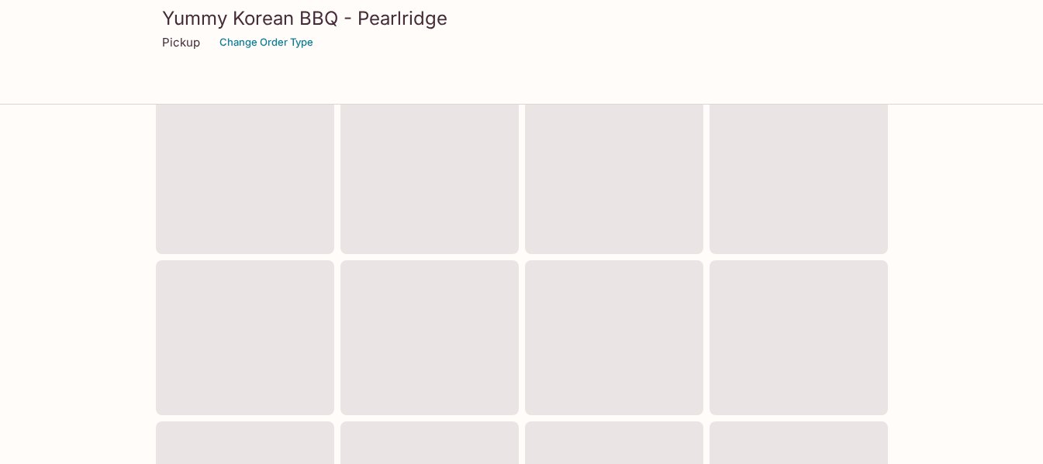
scroll to position [660, 0]
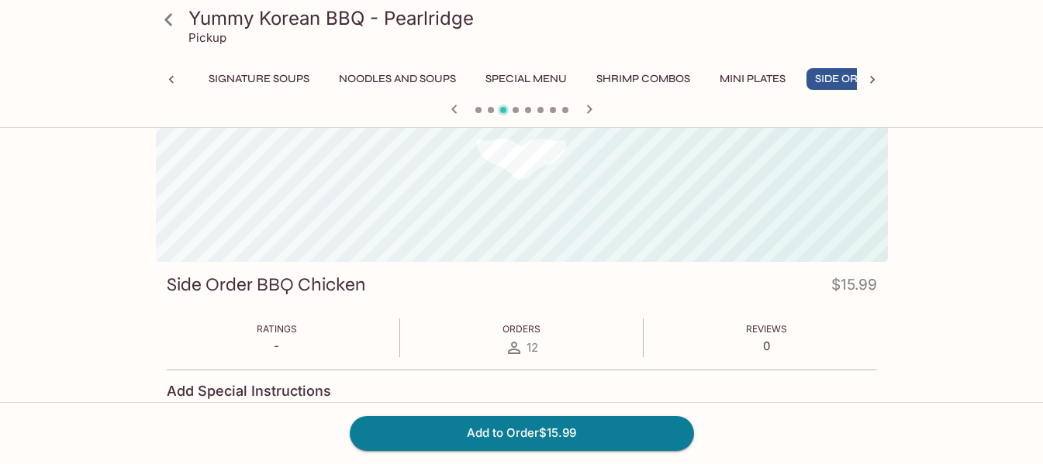
scroll to position [0, 272]
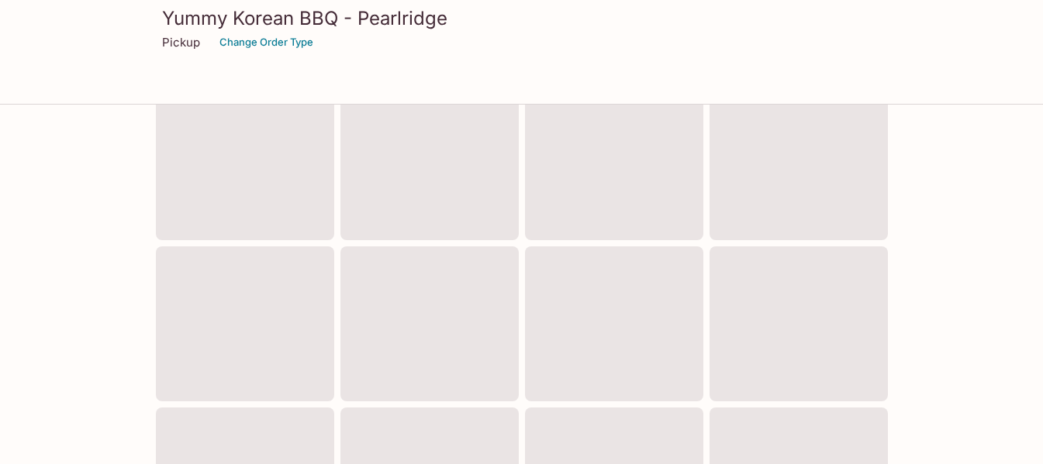
scroll to position [660, 0]
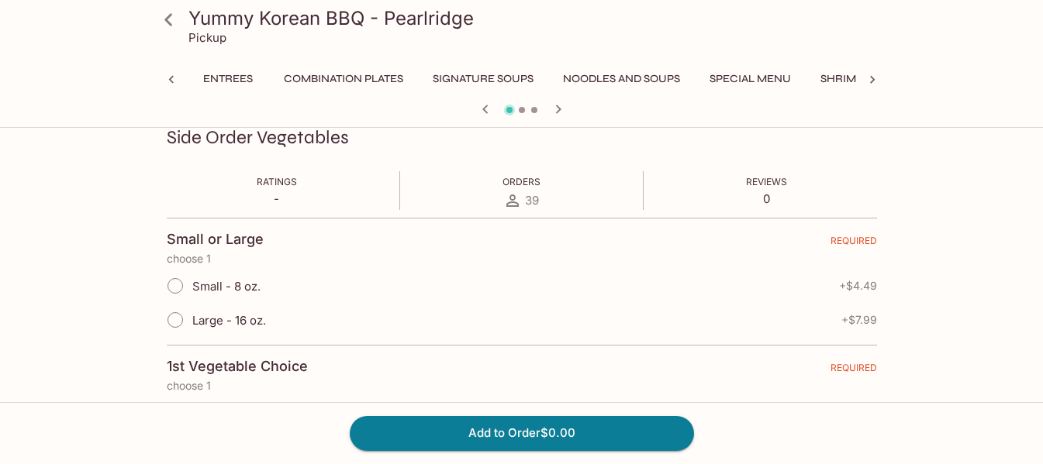
scroll to position [0, 272]
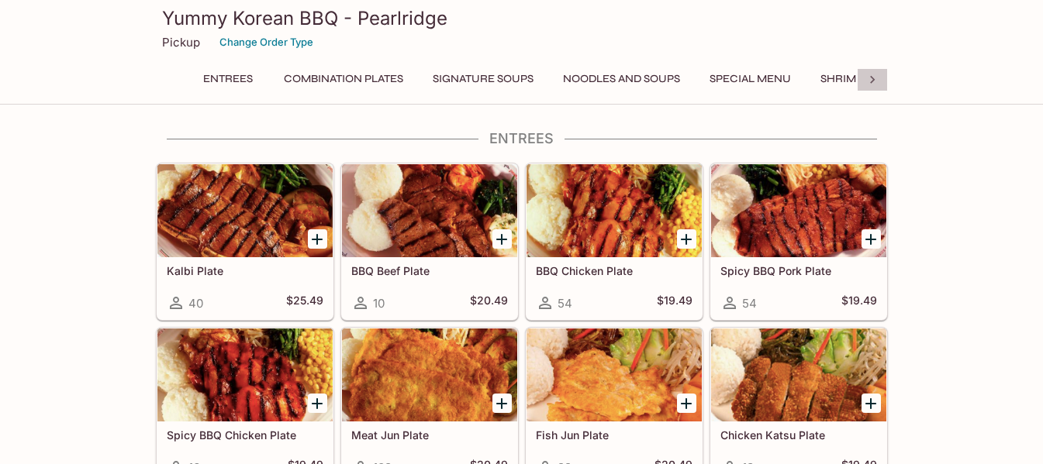
click at [869, 78] on icon at bounding box center [872, 80] width 16 height 16
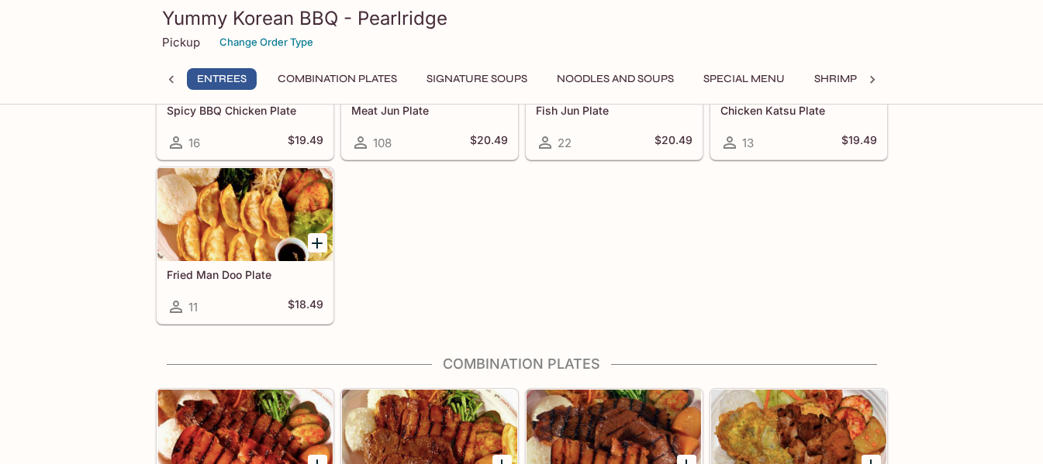
scroll to position [0, 0]
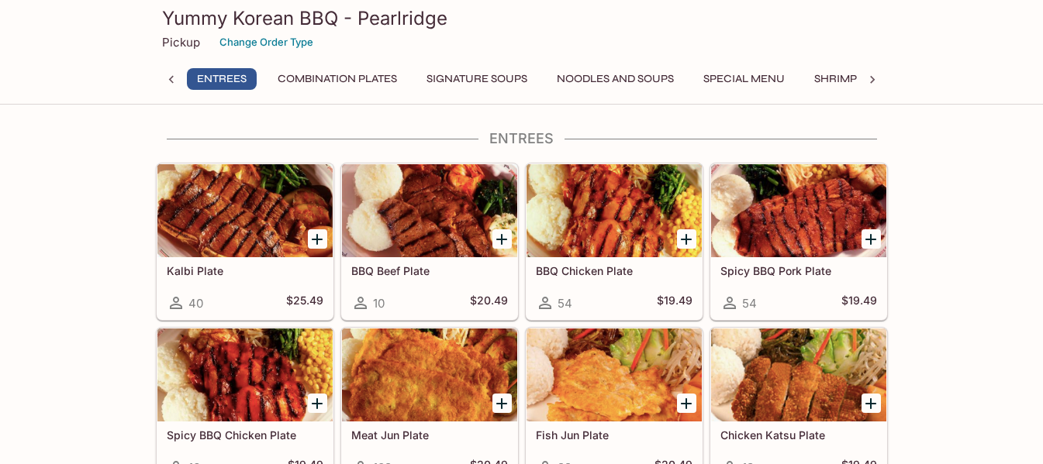
click at [166, 83] on icon at bounding box center [172, 80] width 16 height 16
click at [166, 85] on div "Entrees Combination Plates Signature Soups Noodles and Soups Special Menu Shrim…" at bounding box center [522, 83] width 732 height 31
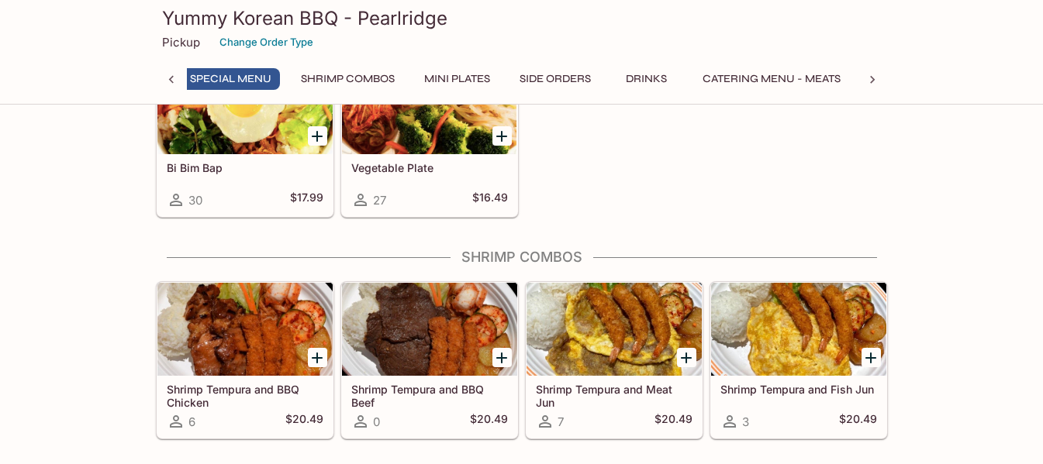
scroll to position [1182, 0]
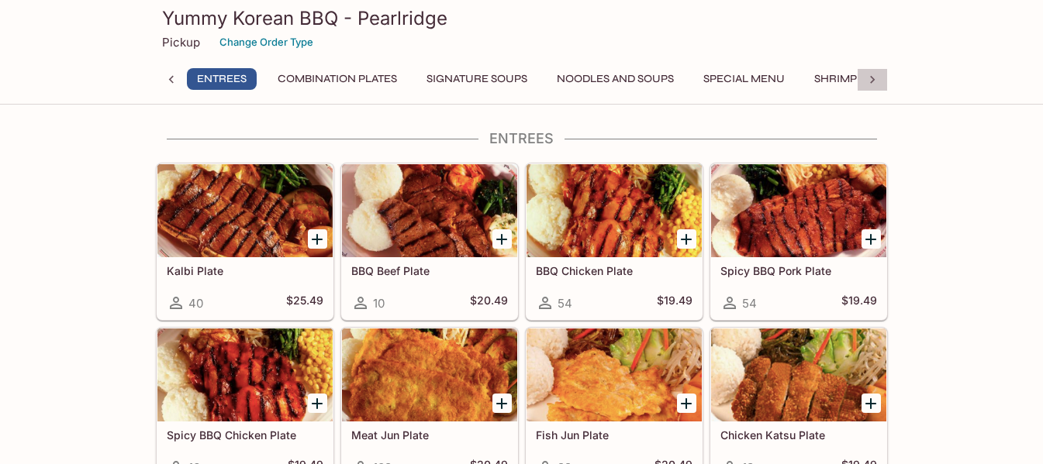
click at [876, 81] on icon at bounding box center [872, 80] width 16 height 16
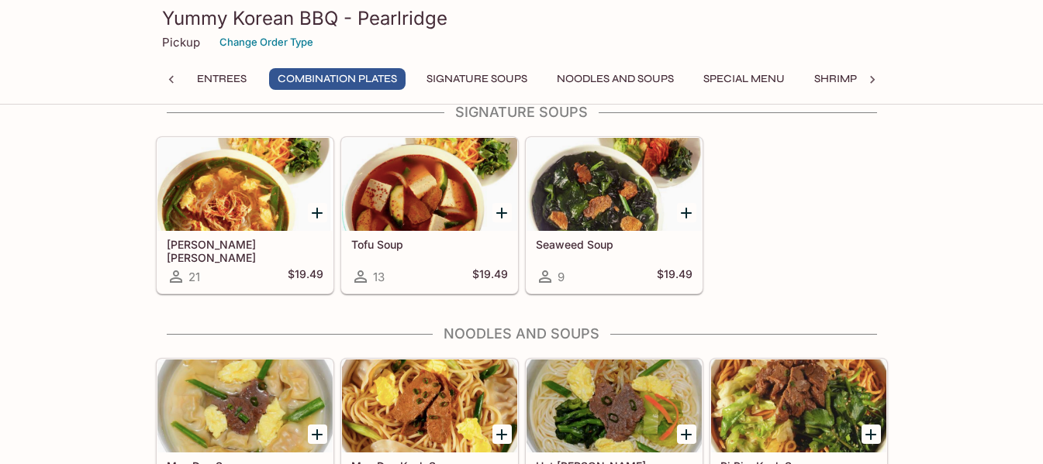
scroll to position [1008, 0]
